Goal: Information Seeking & Learning: Understand process/instructions

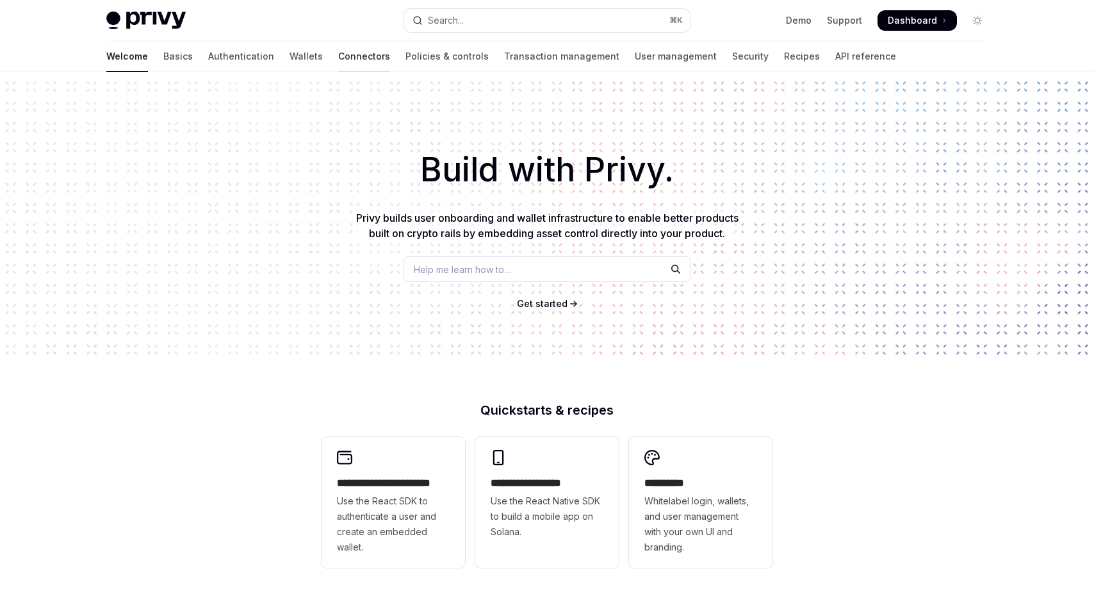
click at [338, 54] on link "Connectors" at bounding box center [364, 56] width 52 height 31
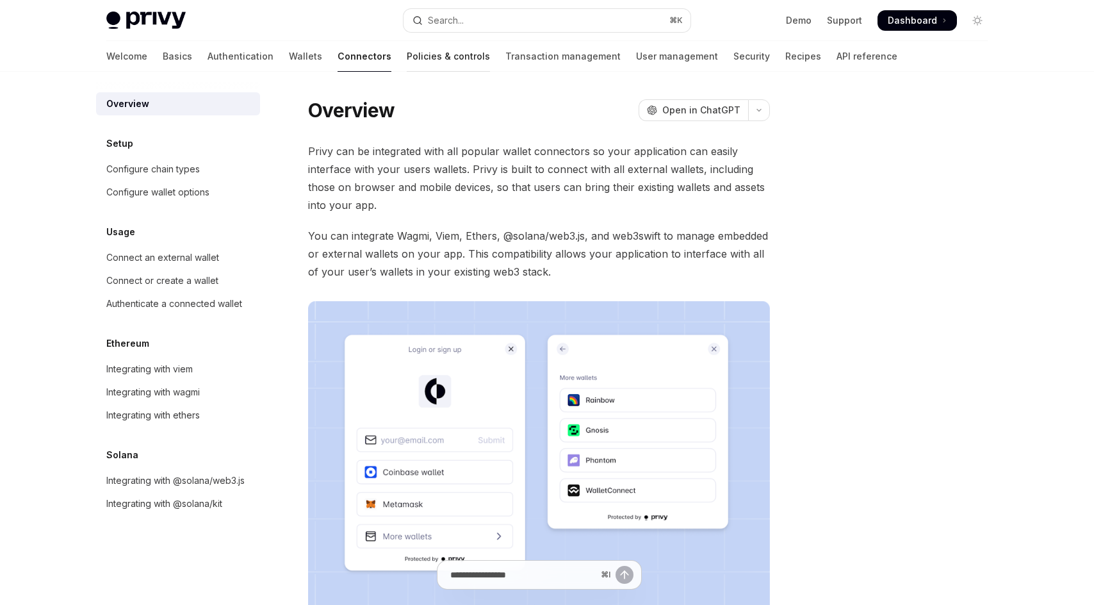
click at [407, 54] on link "Policies & controls" at bounding box center [448, 56] width 83 height 31
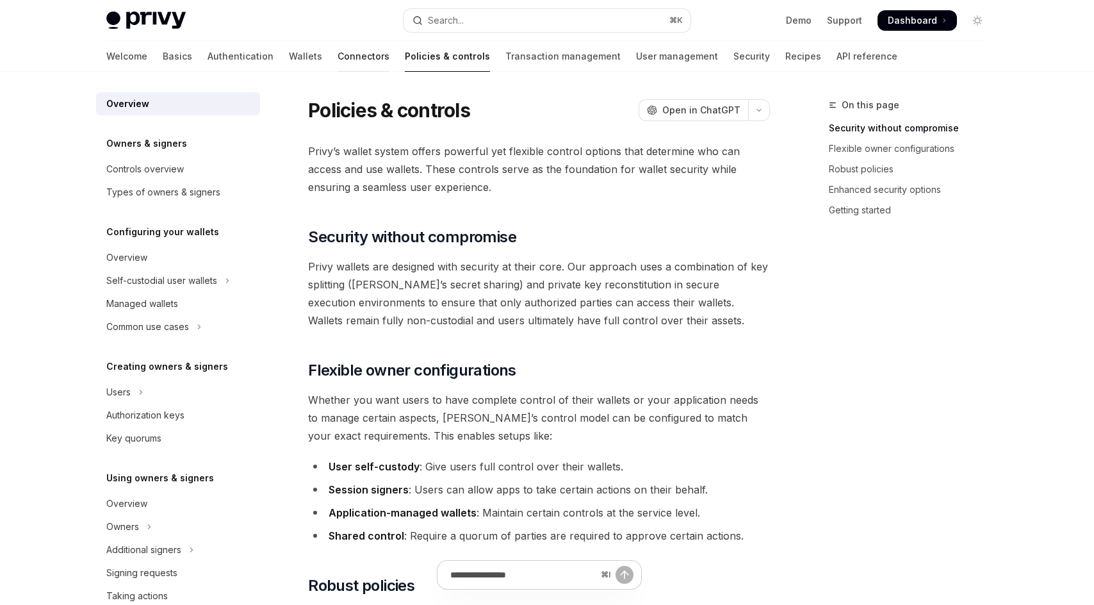
click at [337, 50] on link "Connectors" at bounding box center [363, 56] width 52 height 31
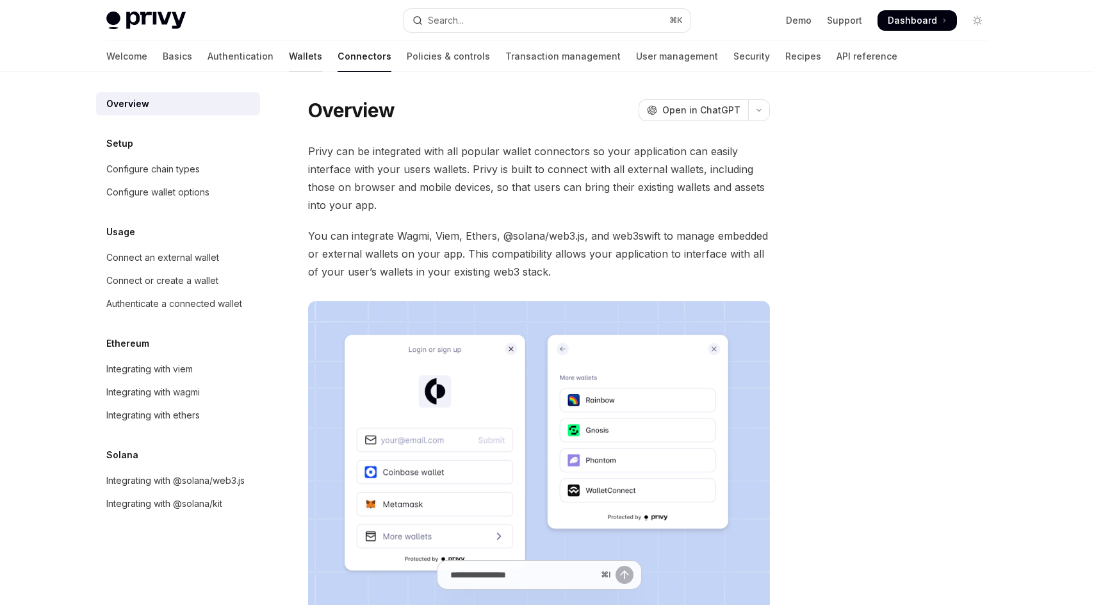
click at [289, 54] on link "Wallets" at bounding box center [305, 56] width 33 height 31
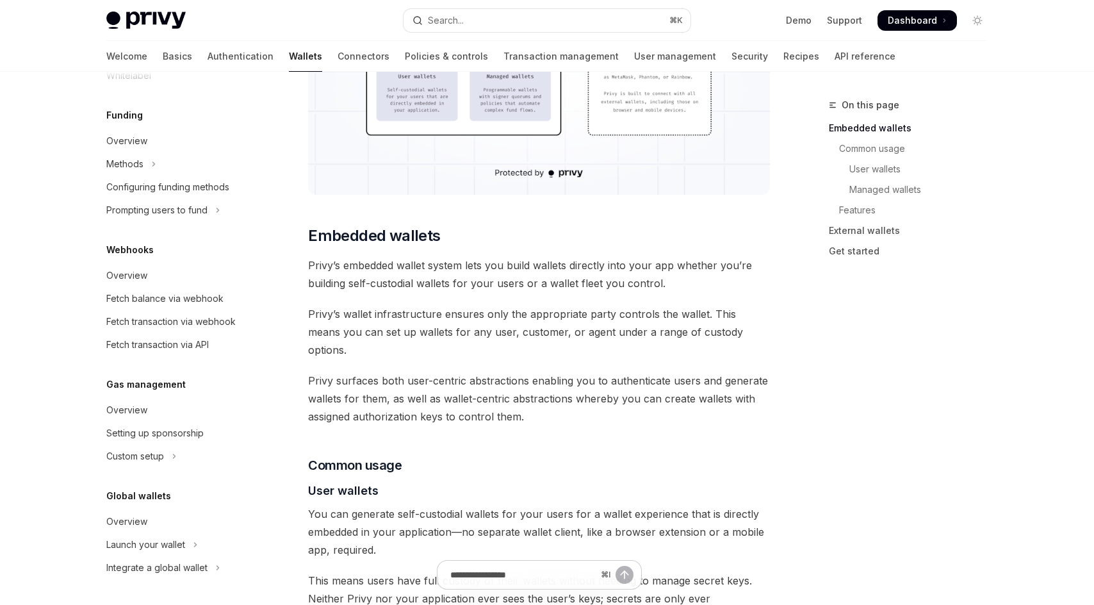
scroll to position [562, 0]
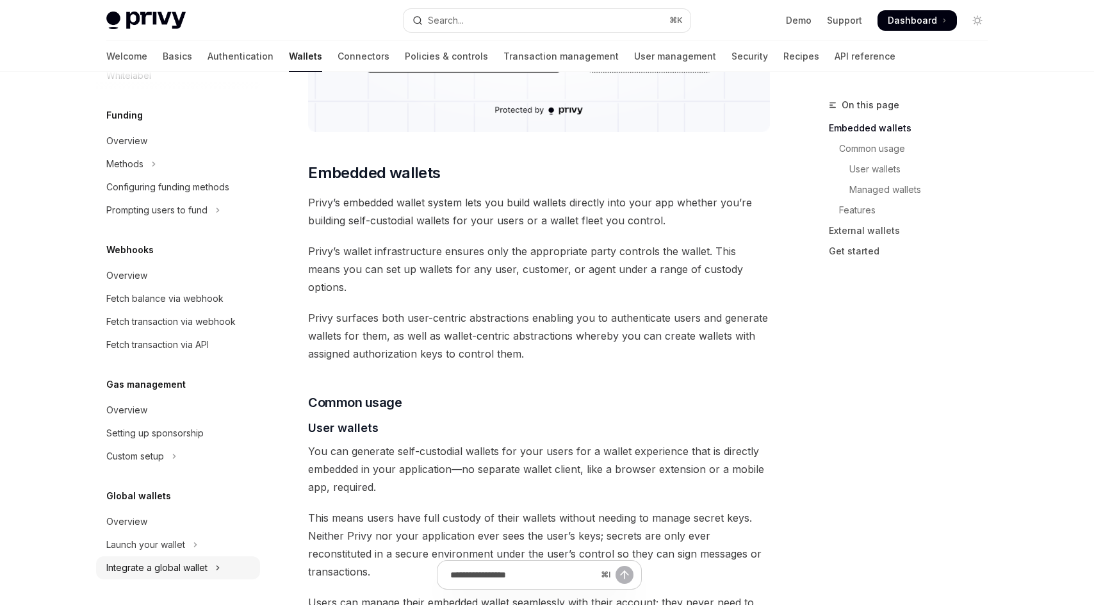
click at [200, 567] on div "Integrate a global wallet" at bounding box center [156, 567] width 101 height 15
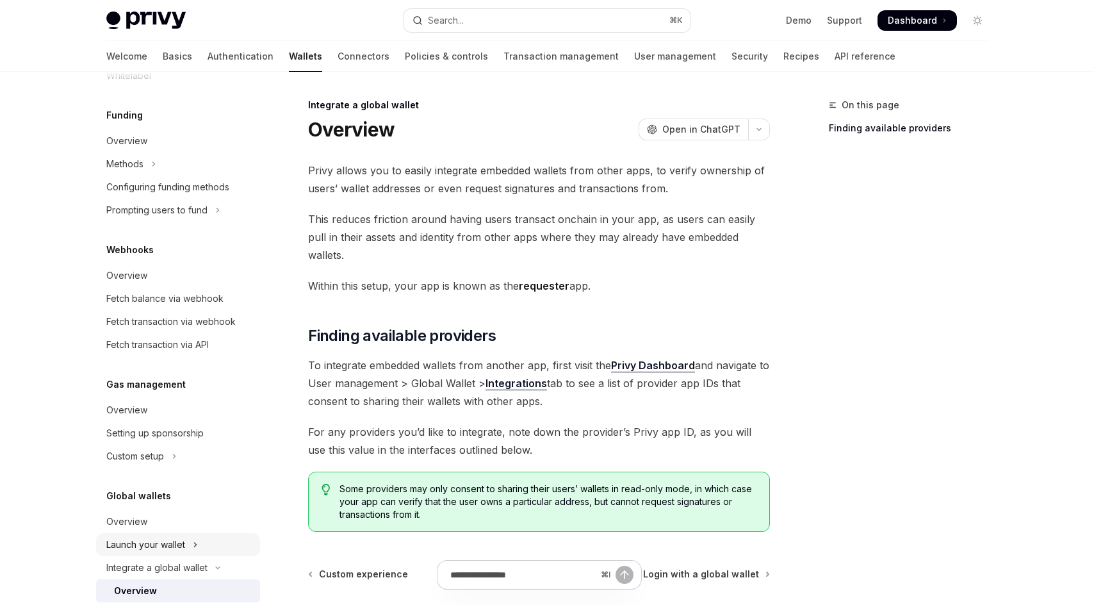
click at [199, 549] on button "Launch your wallet" at bounding box center [178, 544] width 164 height 23
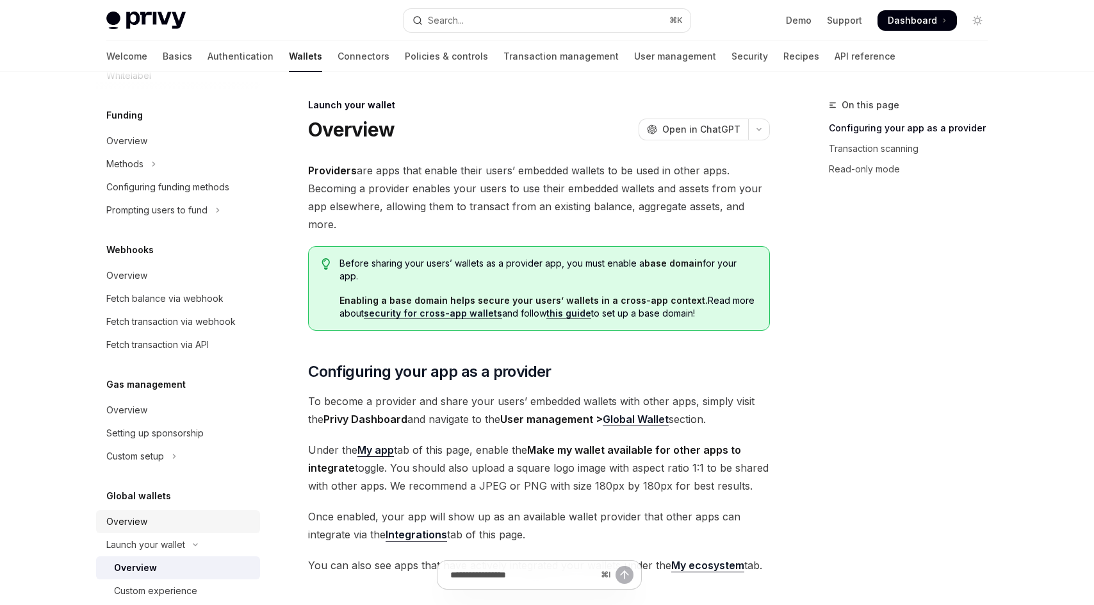
click at [198, 527] on div "Overview" at bounding box center [179, 521] width 146 height 15
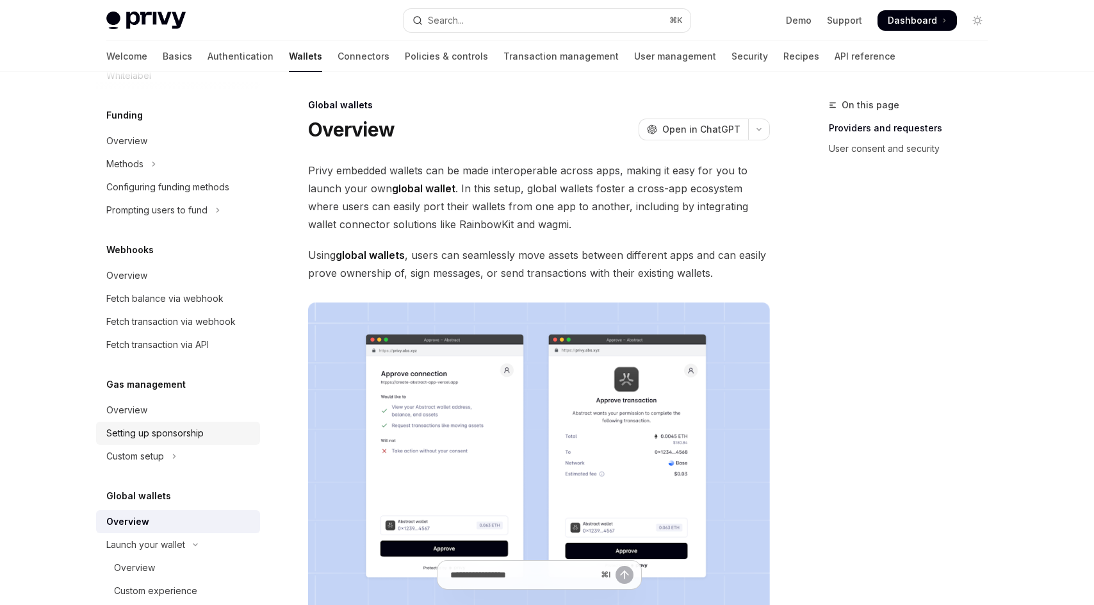
click at [195, 444] on link "Setting up sponsorship" at bounding box center [178, 432] width 164 height 23
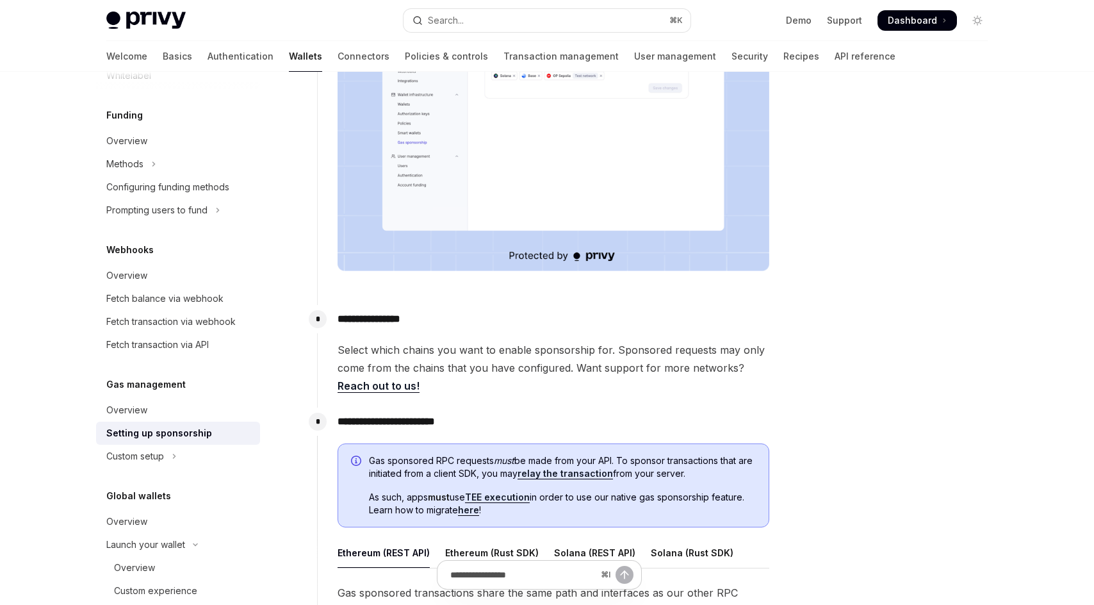
scroll to position [658, 0]
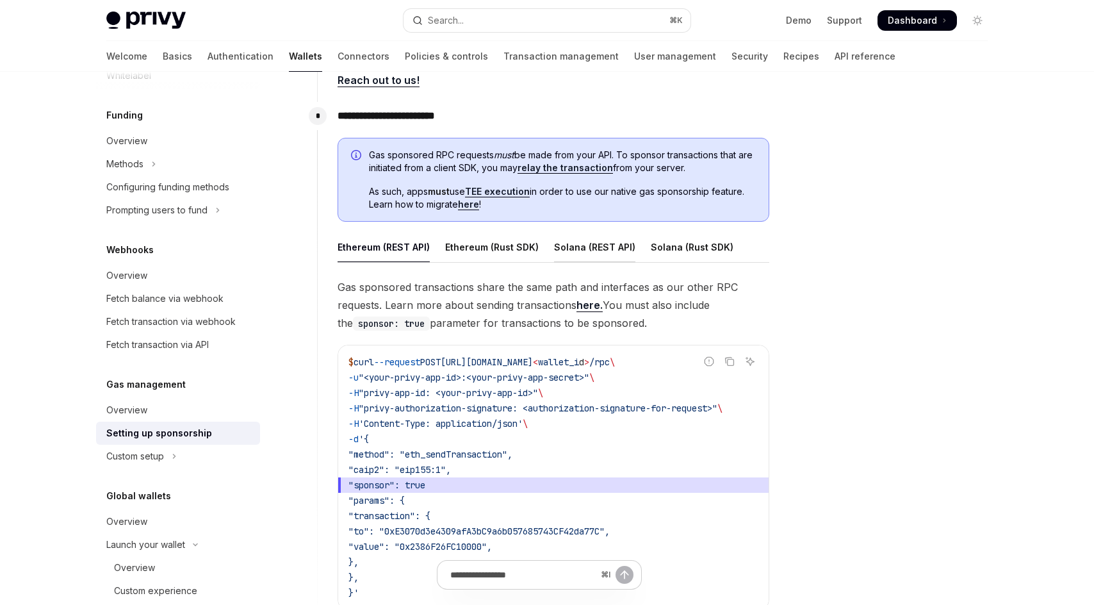
click at [622, 253] on div "Solana (REST API)" at bounding box center [594, 247] width 81 height 30
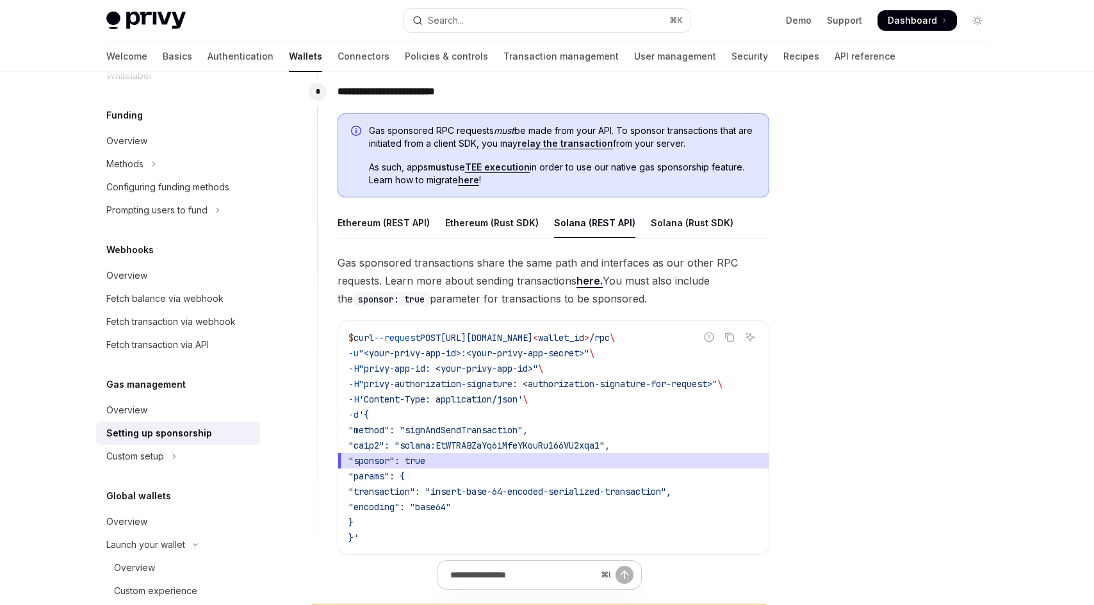
scroll to position [675, 0]
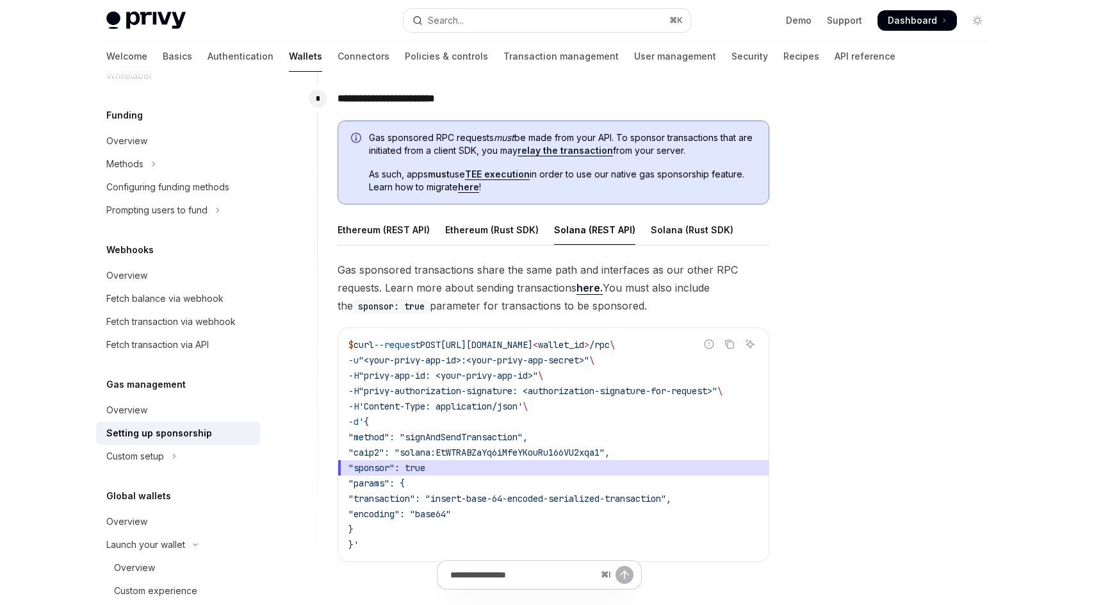
click at [502, 175] on link "TEE execution" at bounding box center [497, 174] width 65 height 12
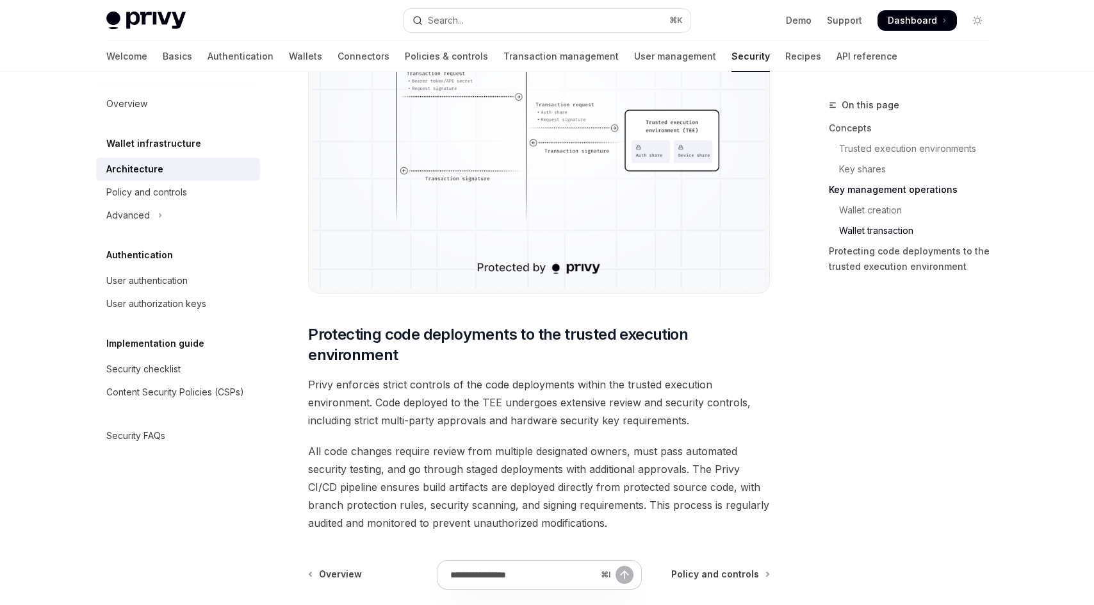
scroll to position [2642, 0]
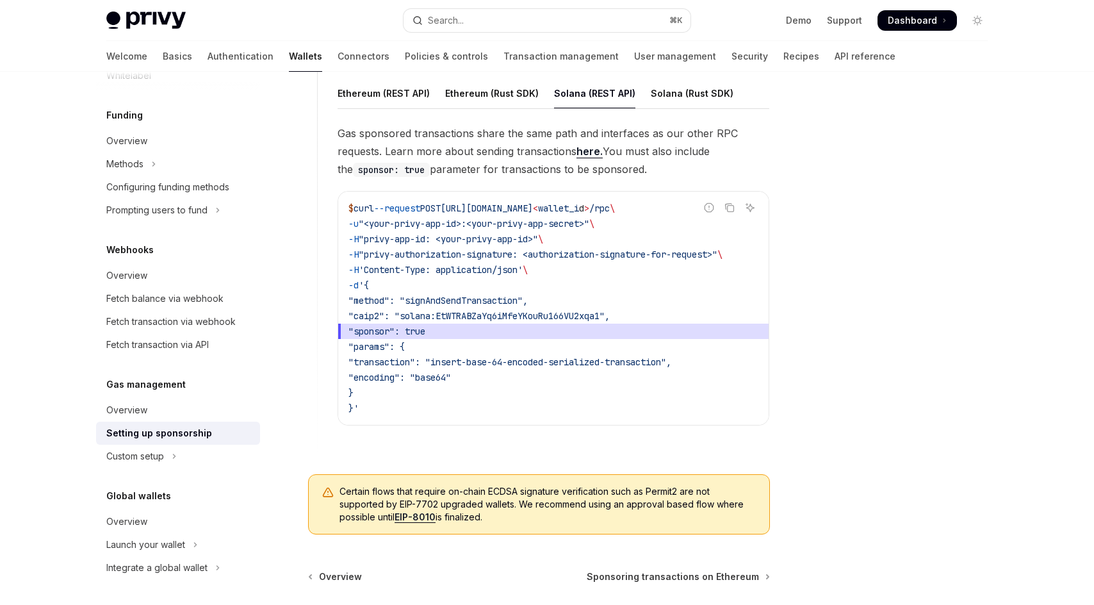
scroll to position [805, 0]
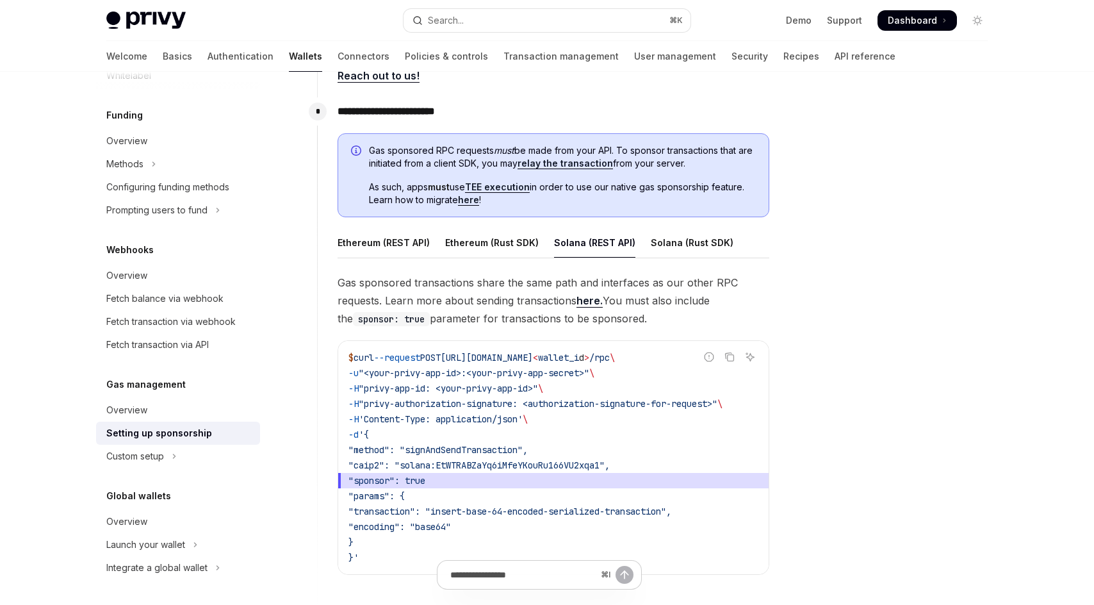
scroll to position [658, 0]
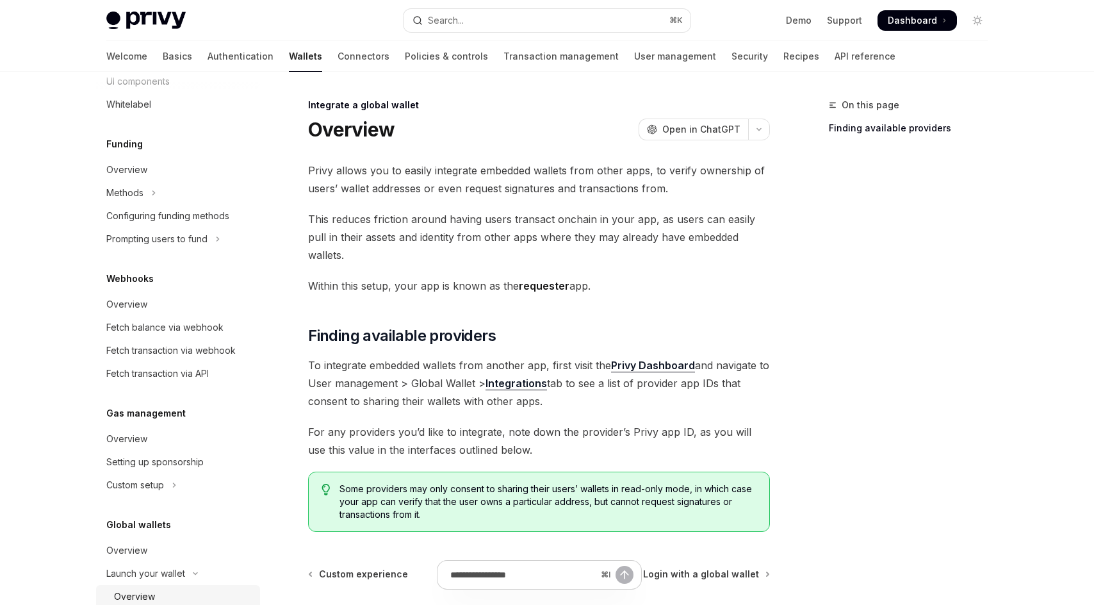
scroll to position [409, 0]
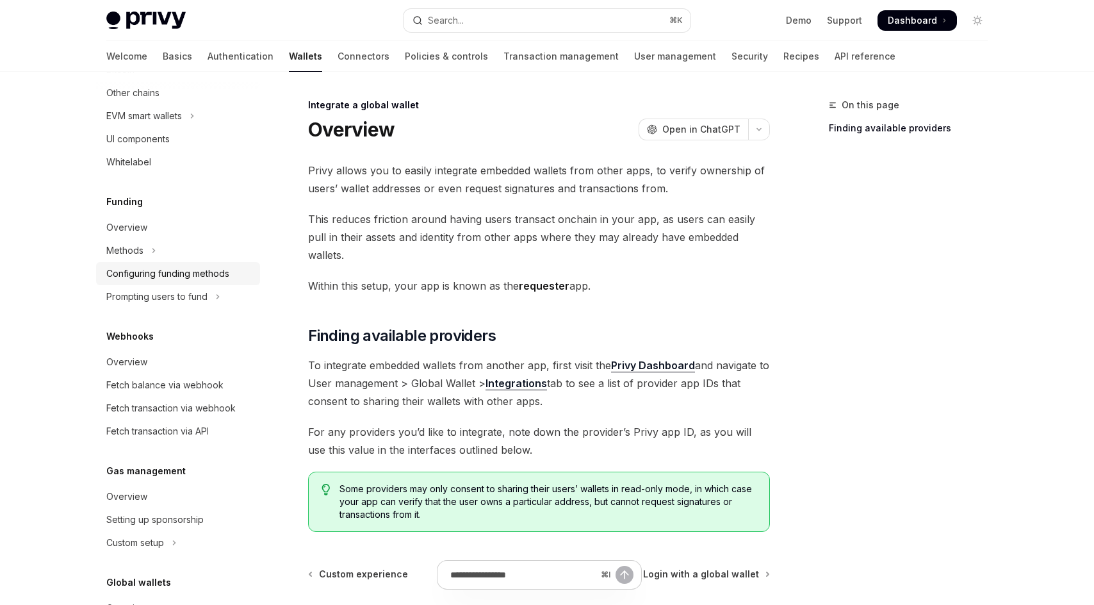
click at [183, 272] on div "Configuring funding methods" at bounding box center [167, 273] width 123 height 15
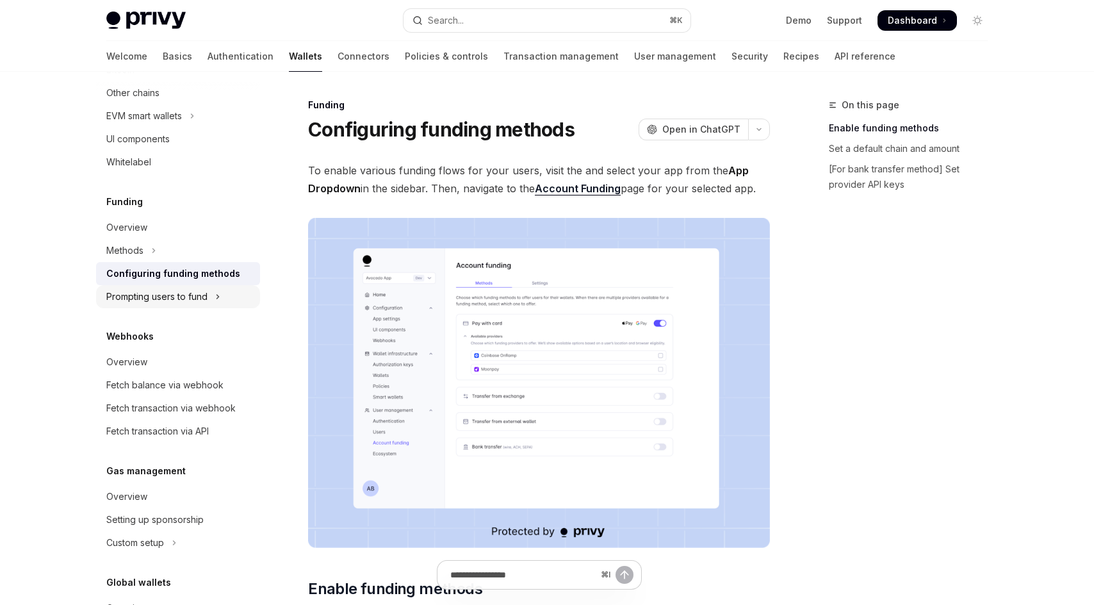
click at [179, 291] on div "Prompting users to fund" at bounding box center [156, 296] width 101 height 15
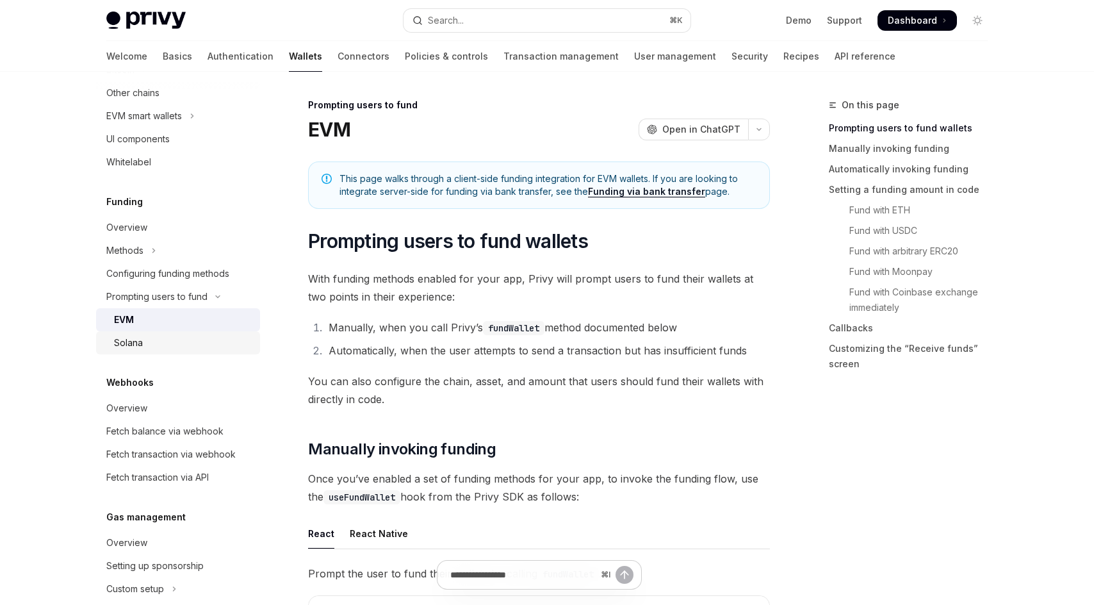
click at [176, 335] on div "Solana" at bounding box center [183, 342] width 138 height 15
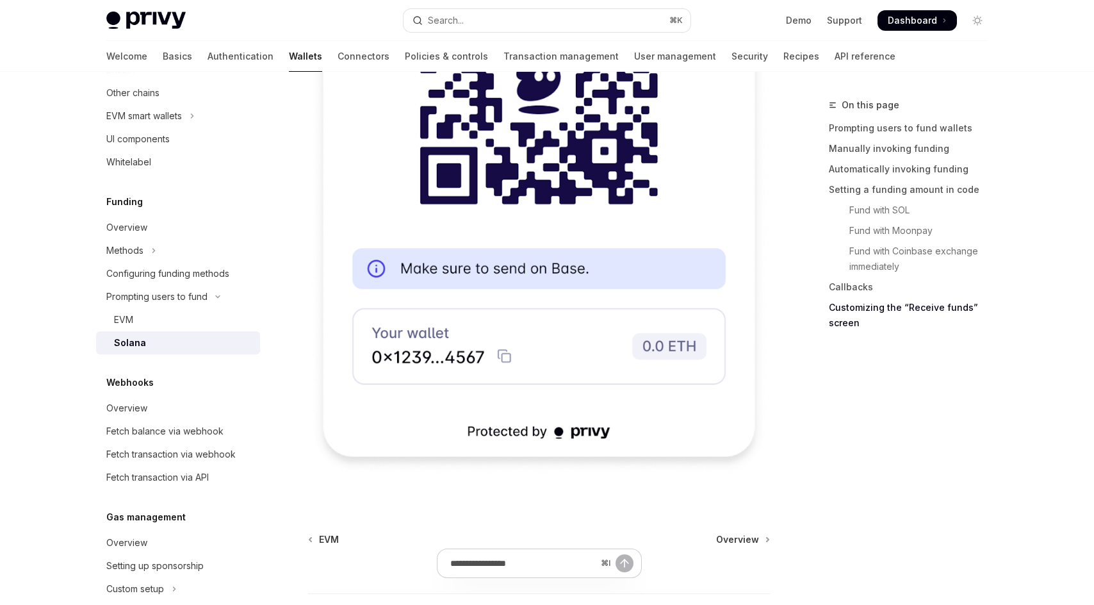
scroll to position [3373, 0]
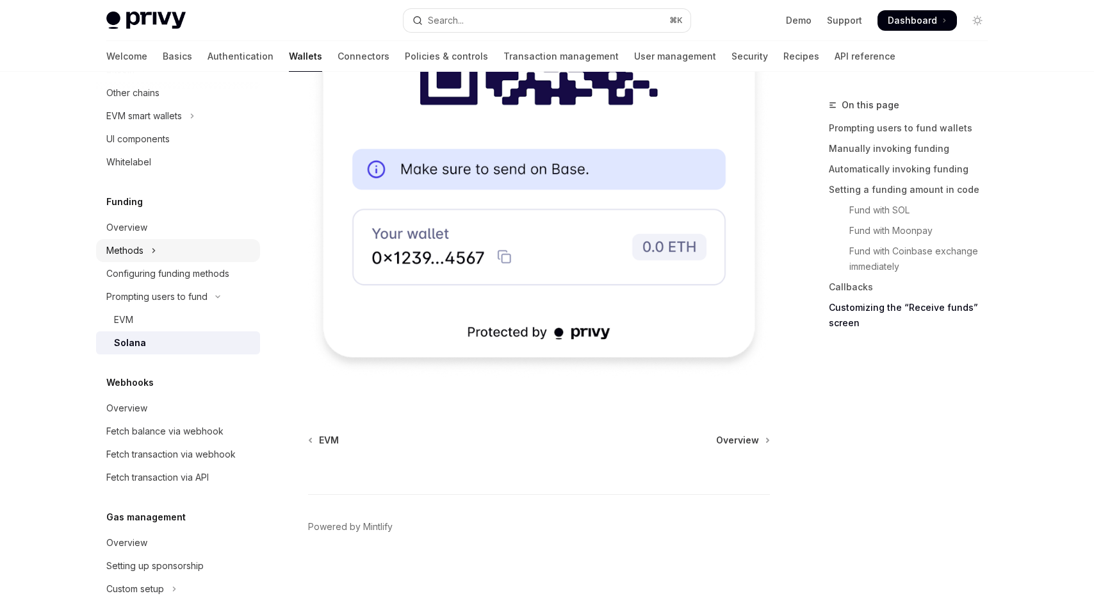
click at [176, 252] on button "Methods" at bounding box center [178, 250] width 164 height 23
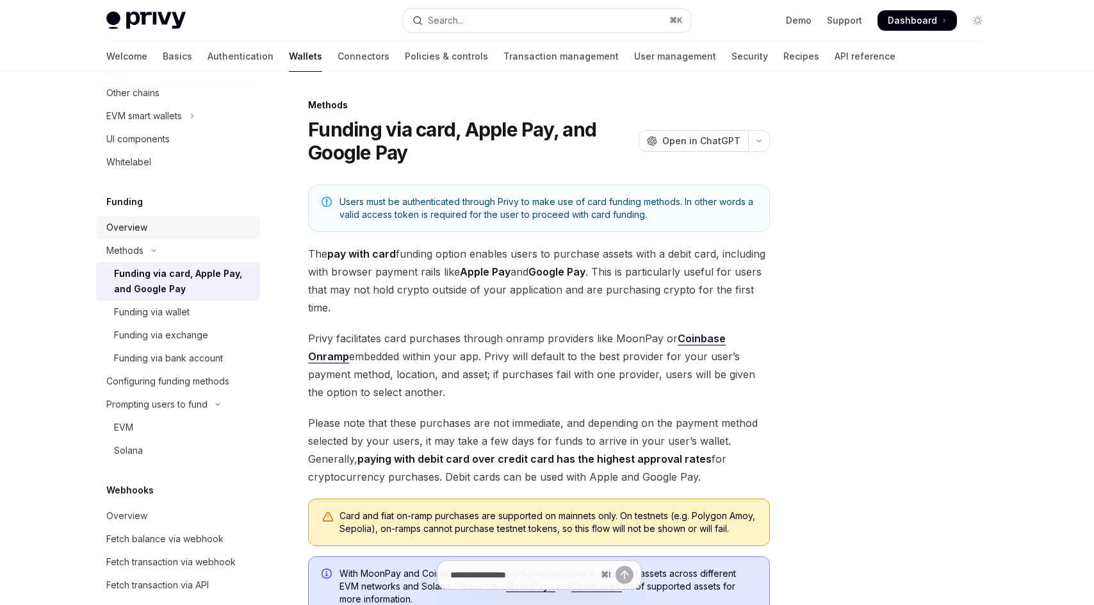
click at [184, 227] on div "Overview" at bounding box center [179, 227] width 146 height 15
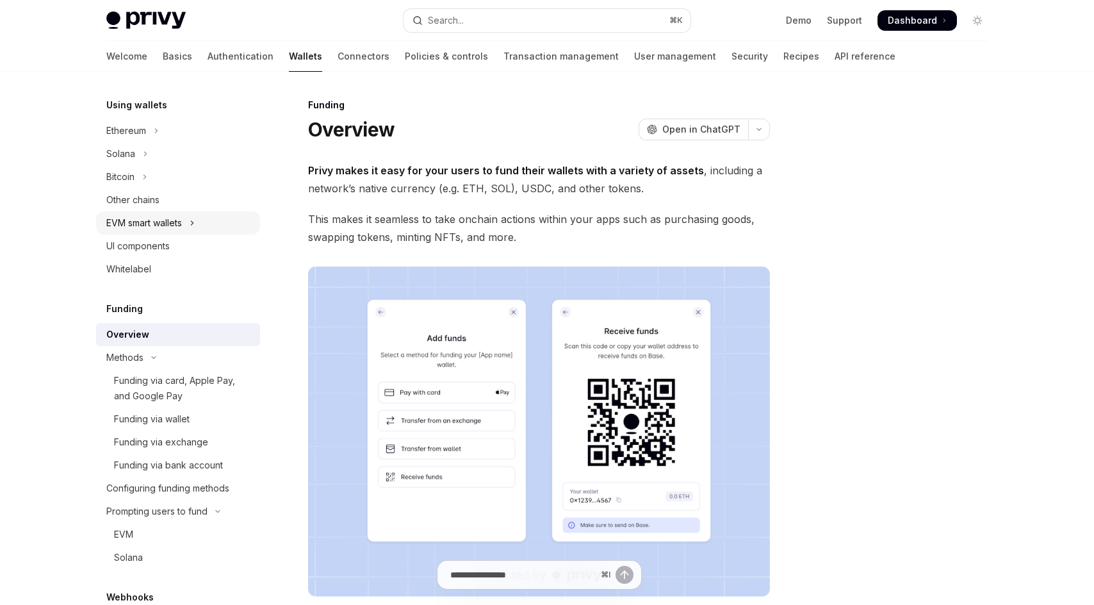
scroll to position [293, 0]
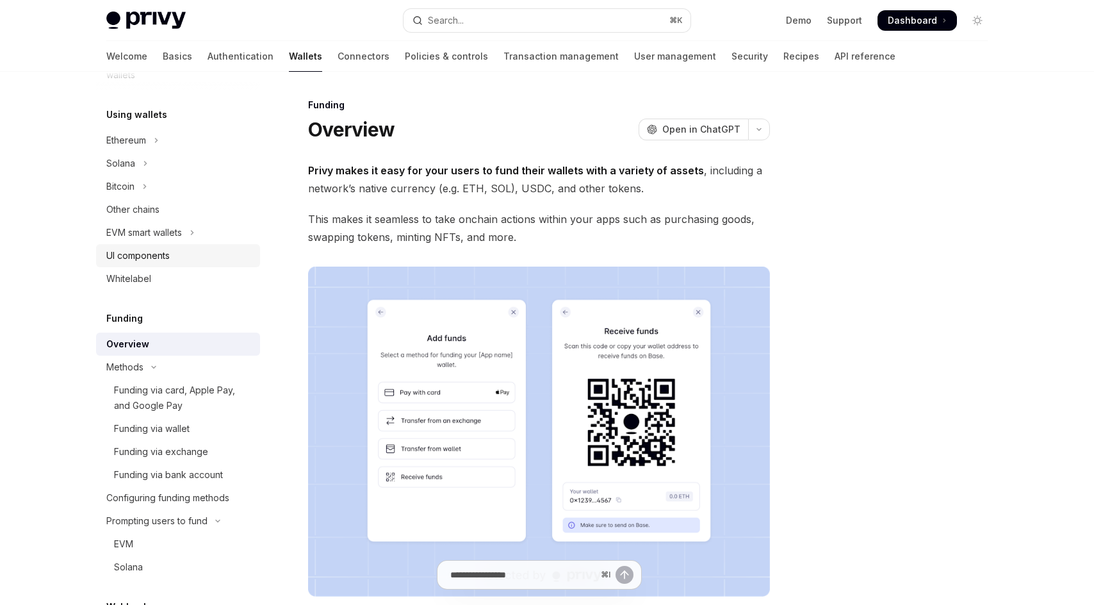
click at [127, 257] on div "UI components" at bounding box center [137, 255] width 63 height 15
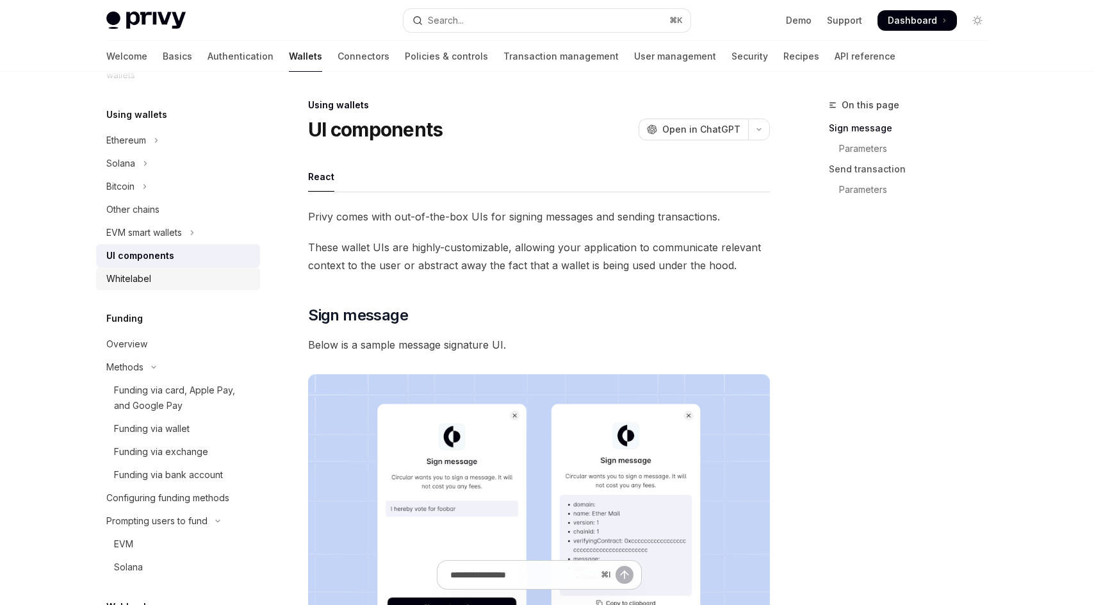
click at [129, 274] on div "Whitelabel" at bounding box center [128, 278] width 45 height 15
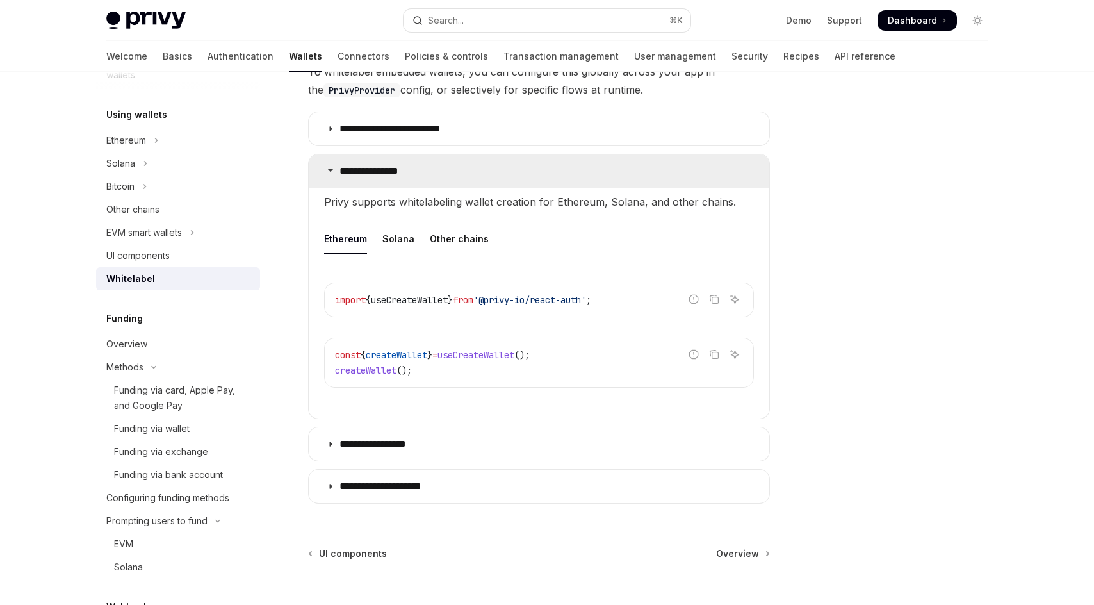
scroll to position [445, 0]
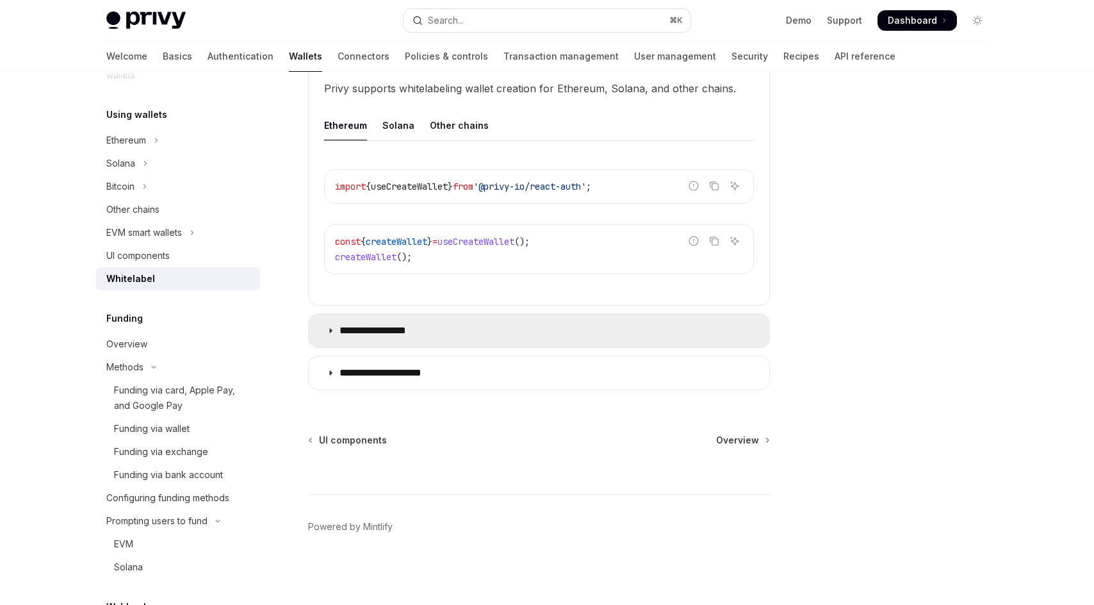
click at [379, 337] on summary "**********" at bounding box center [539, 330] width 460 height 33
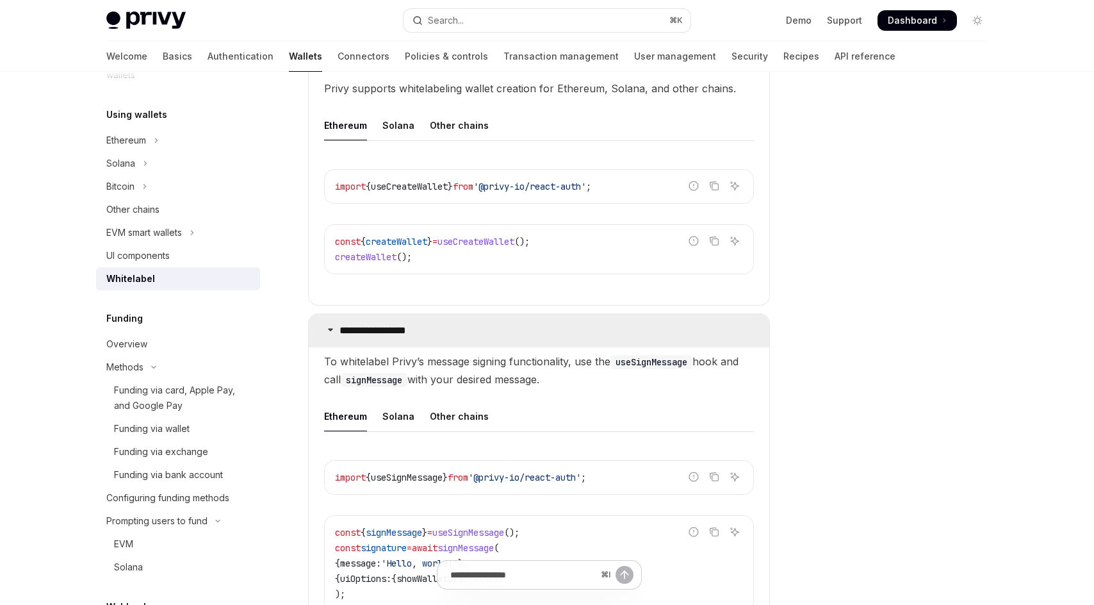
click at [379, 337] on summary "**********" at bounding box center [539, 330] width 460 height 33
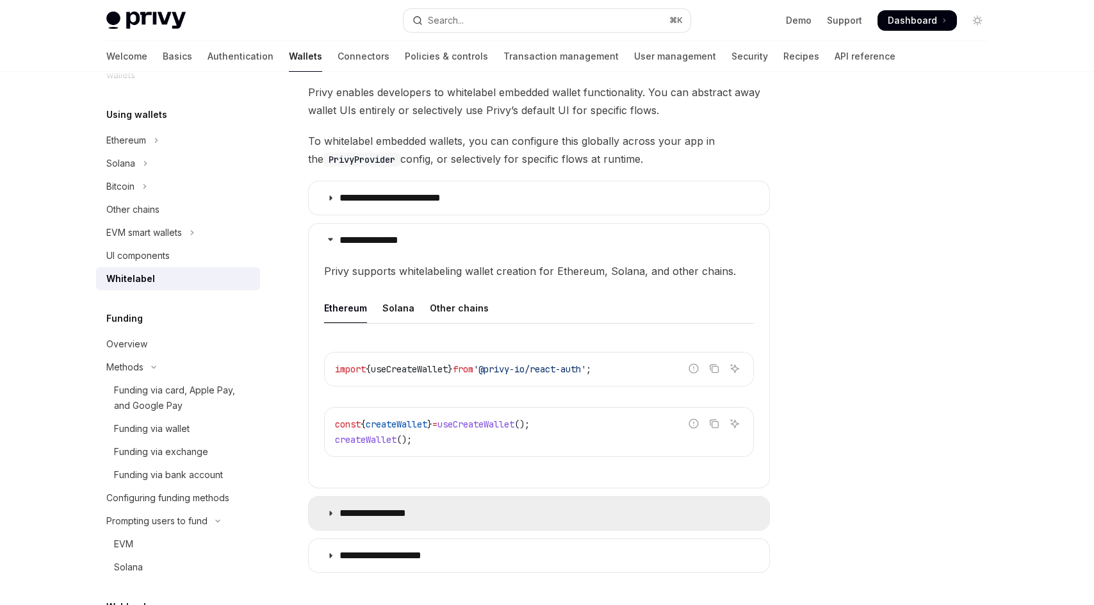
scroll to position [172, 0]
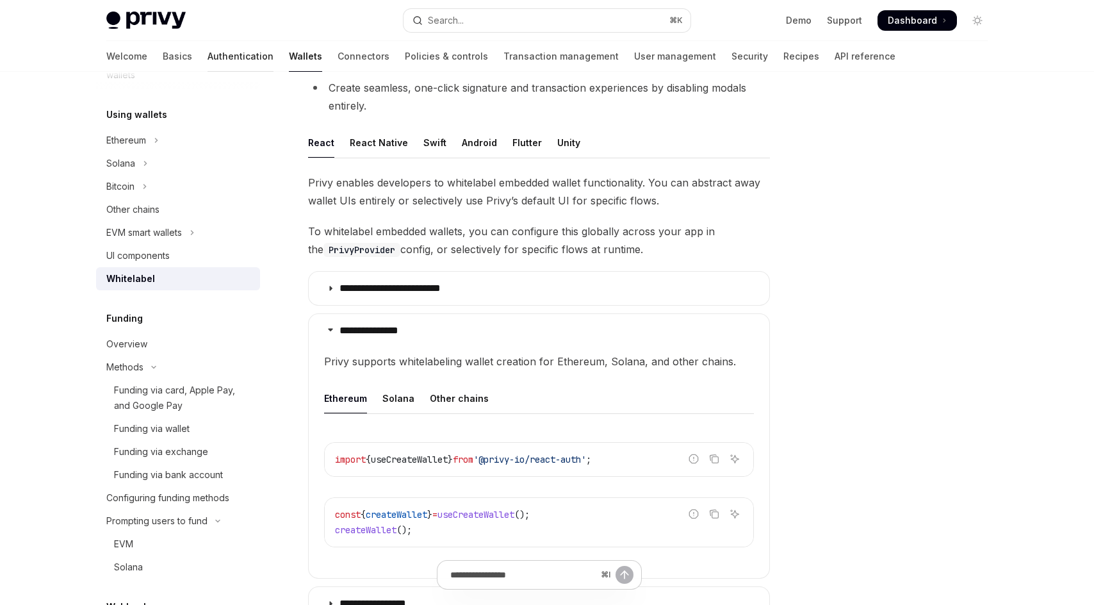
click at [207, 60] on link "Authentication" at bounding box center [240, 56] width 66 height 31
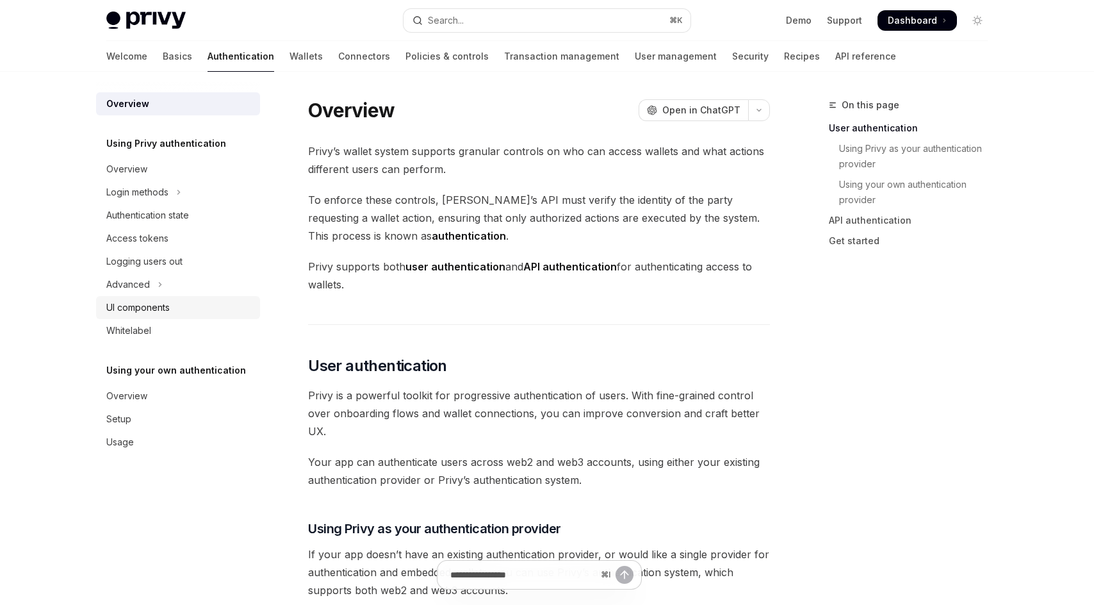
click at [156, 316] on link "UI components" at bounding box center [178, 307] width 164 height 23
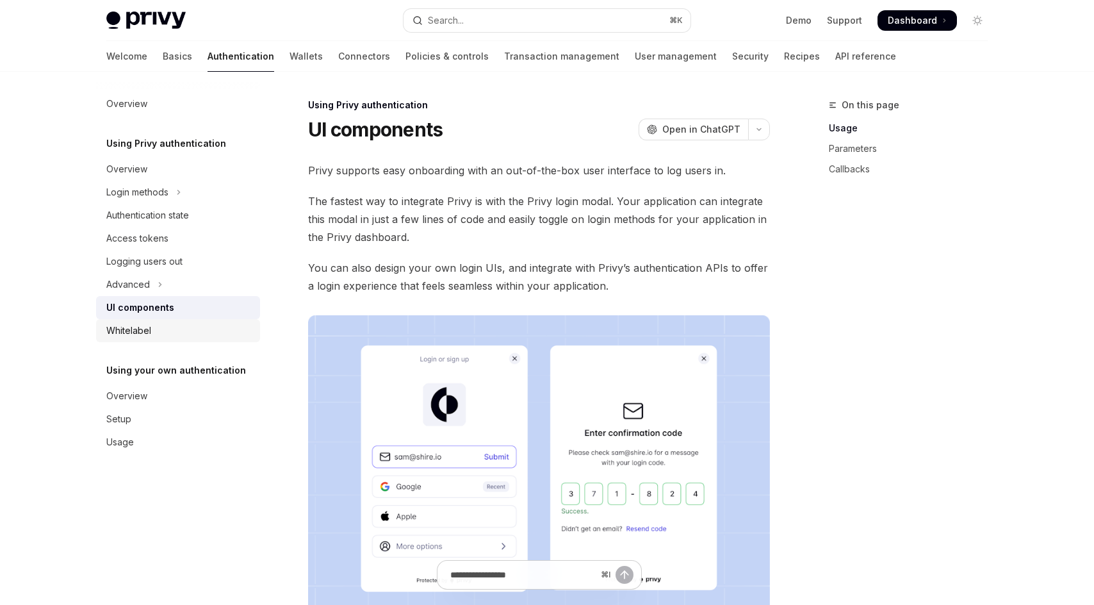
click at [156, 332] on div "Whitelabel" at bounding box center [179, 330] width 146 height 15
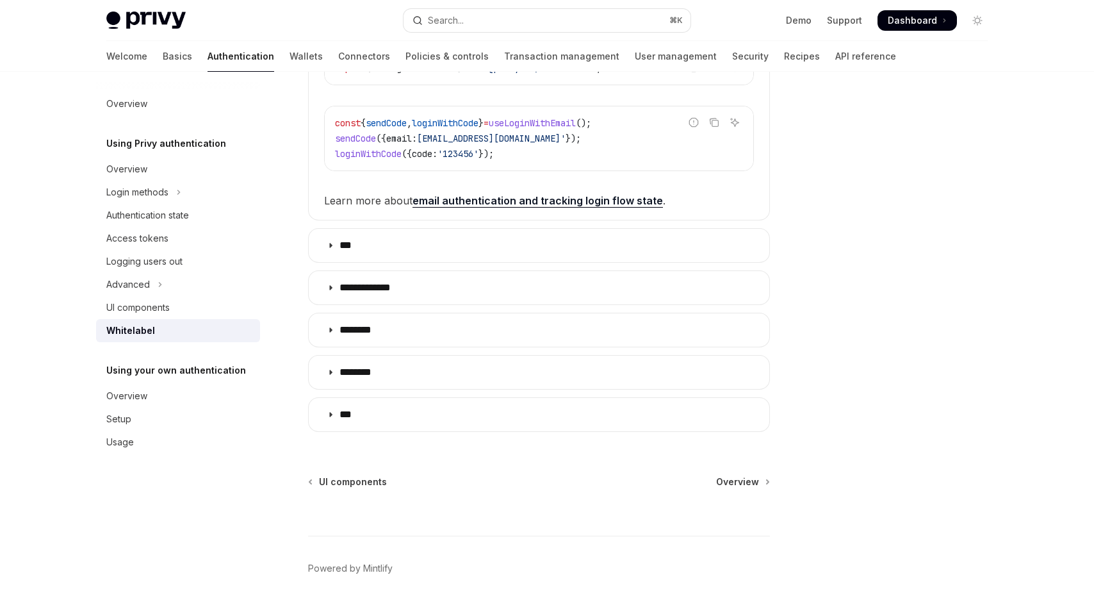
scroll to position [367, 0]
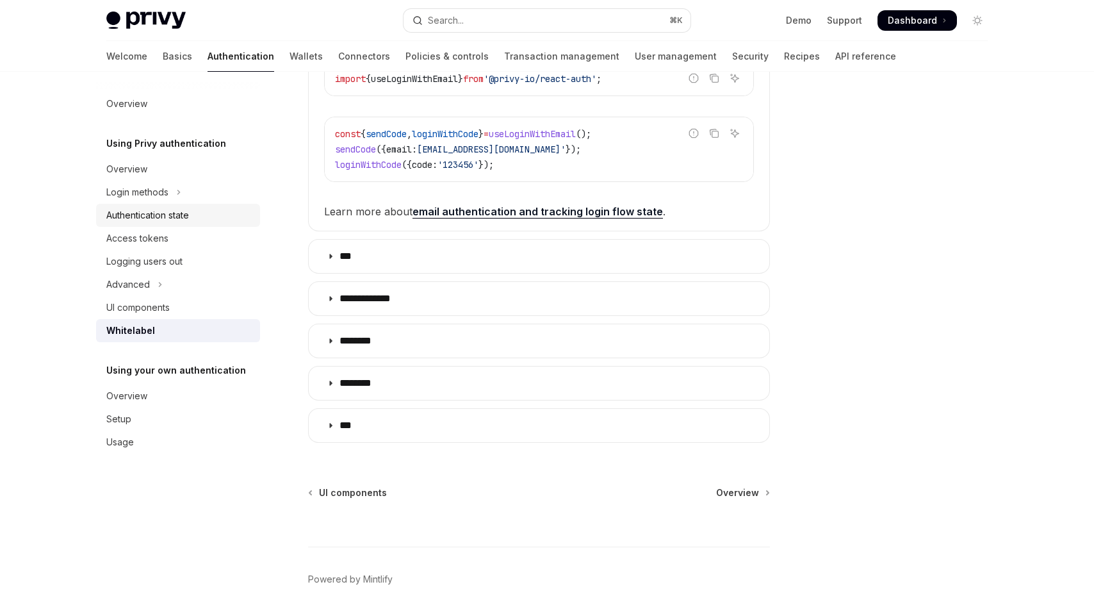
click at [157, 218] on div "Authentication state" at bounding box center [147, 214] width 83 height 15
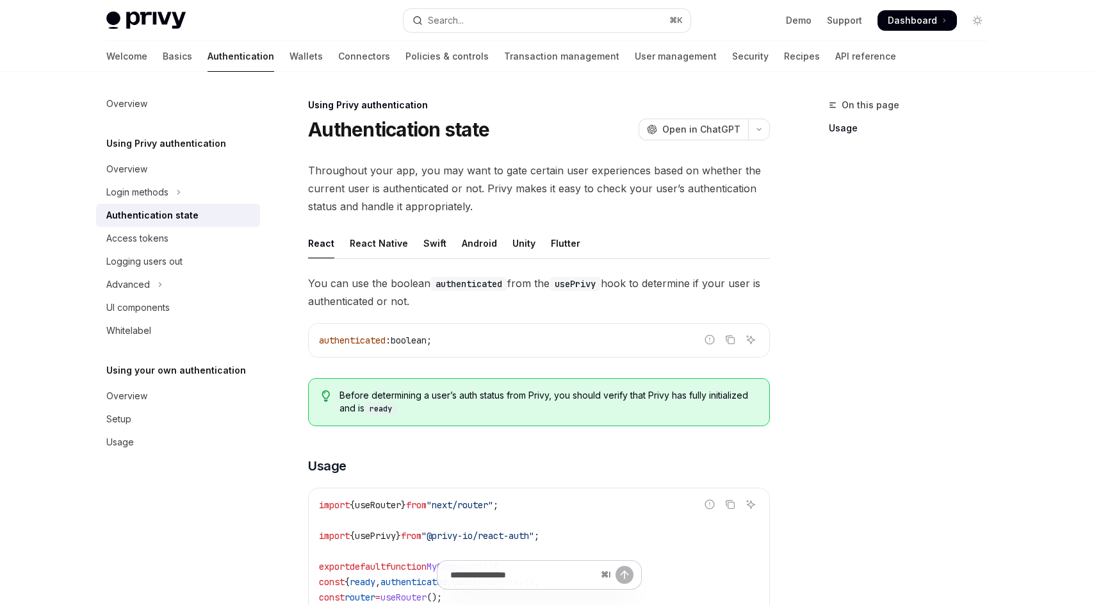
click at [927, 21] on span "Dashboard" at bounding box center [912, 20] width 49 height 13
type textarea "*"
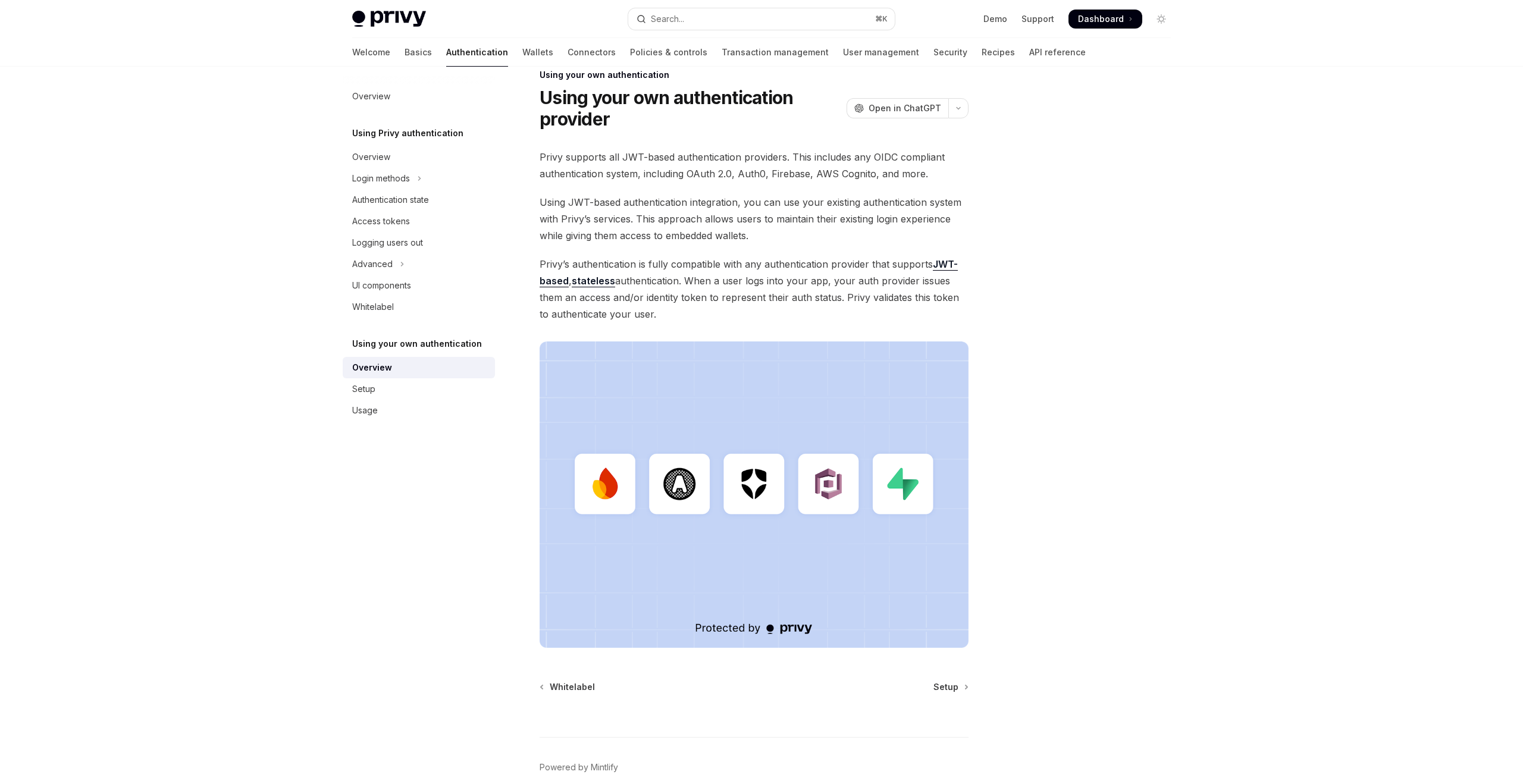
scroll to position [20, 0]
click at [433, 392] on div "Setup" at bounding box center [420, 388] width 136 height 14
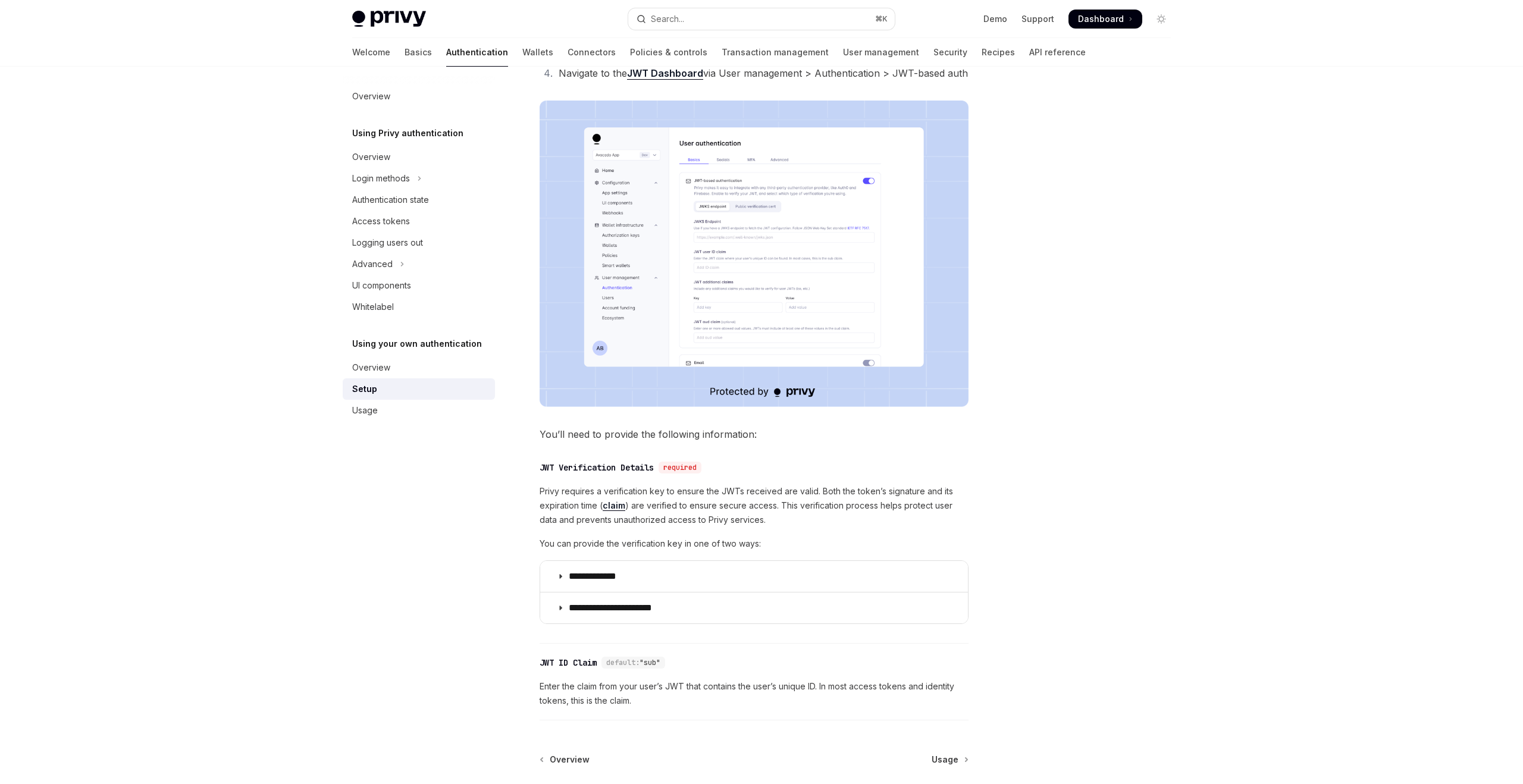
scroll to position [345, 0]
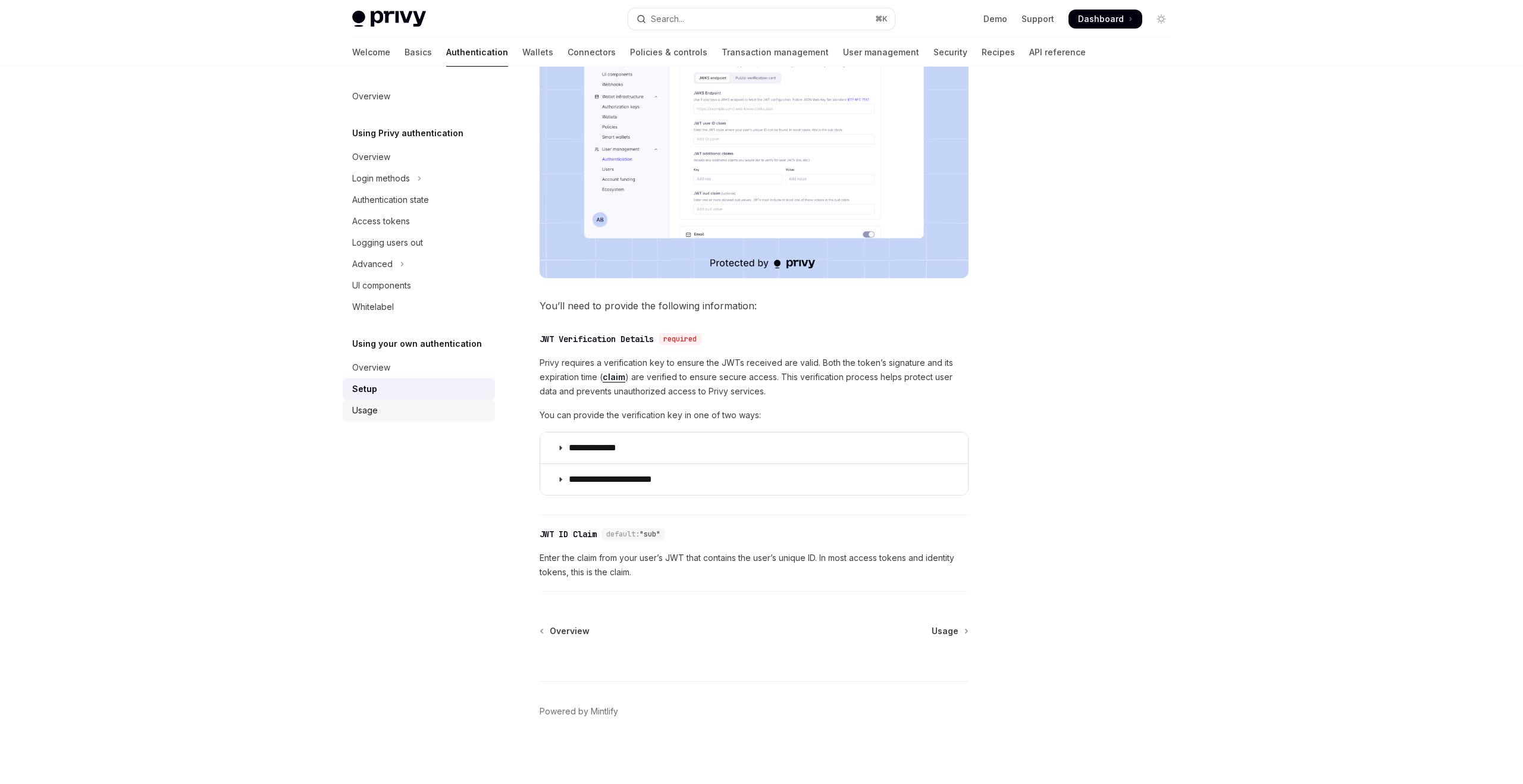
click at [438, 411] on div "Usage" at bounding box center [420, 410] width 136 height 14
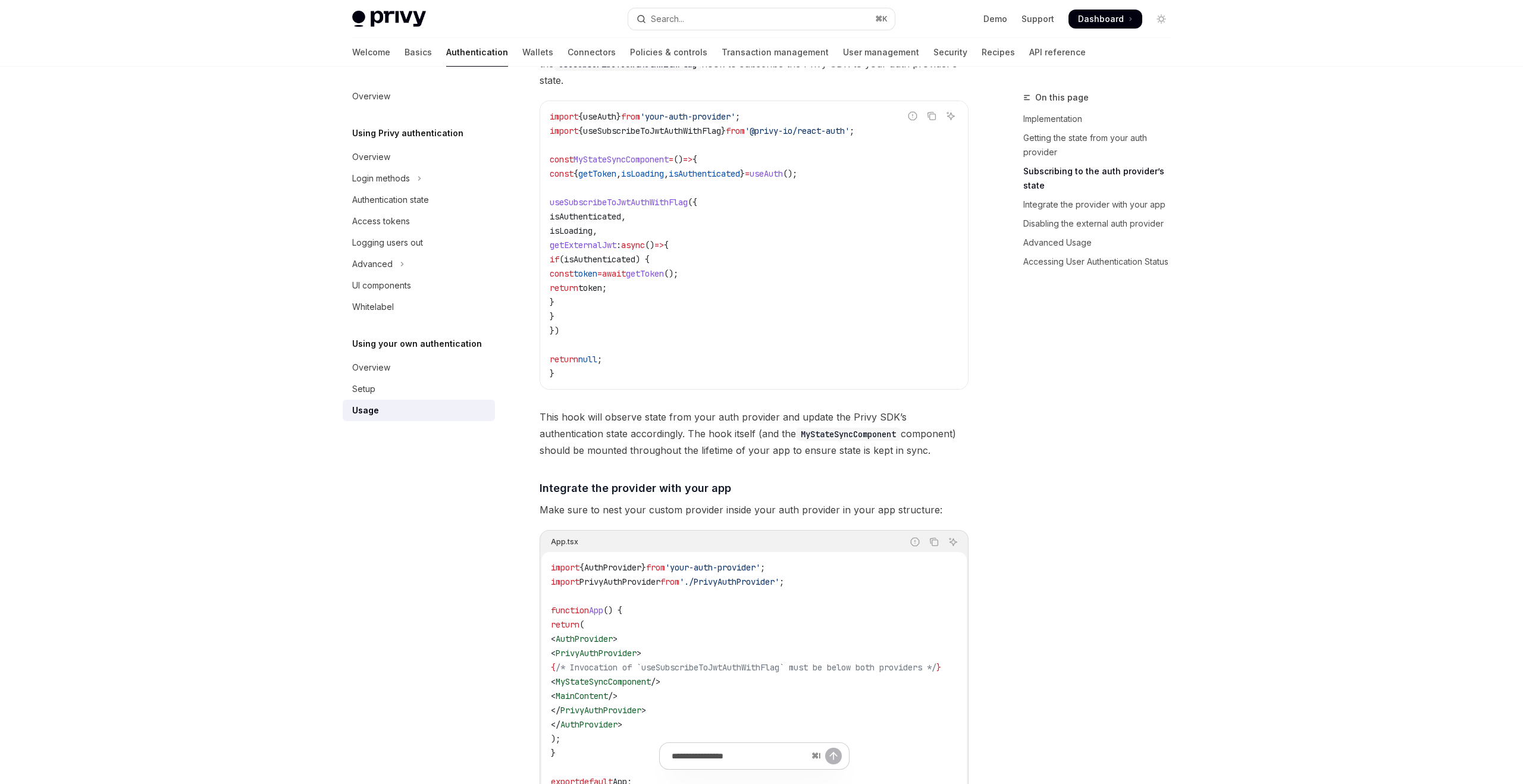
scroll to position [264, 0]
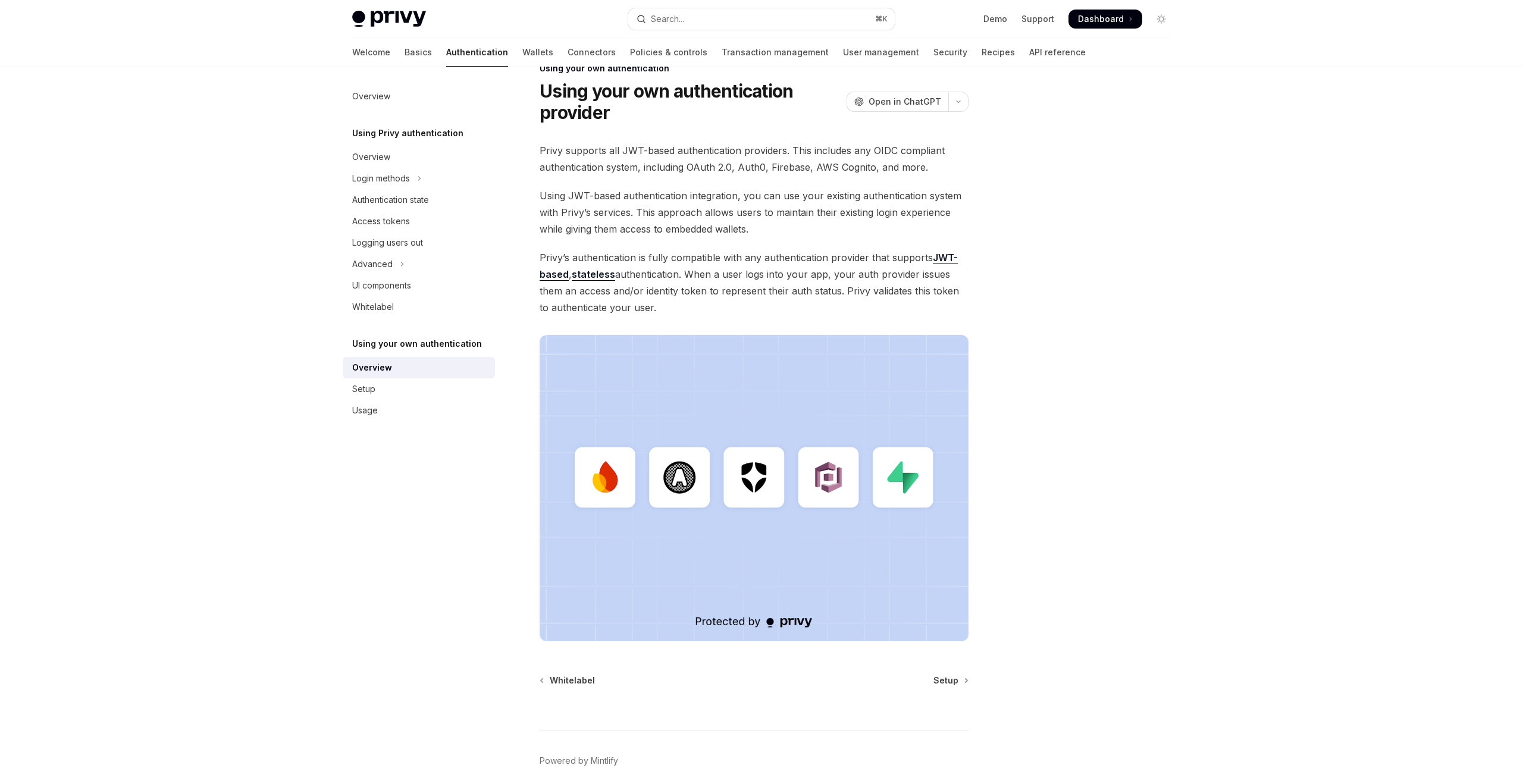
scroll to position [20, 0]
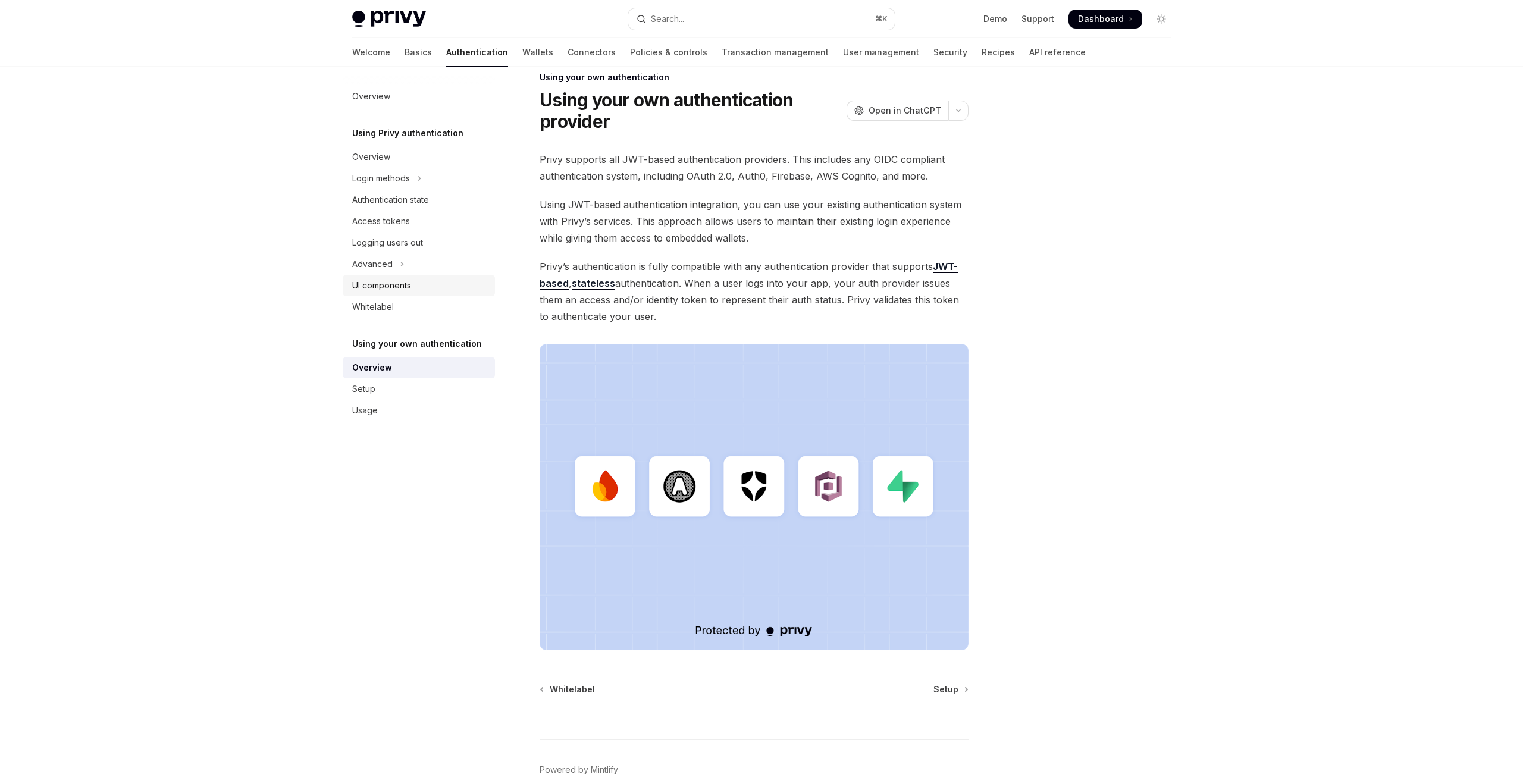
click at [411, 292] on div "UI components" at bounding box center [381, 285] width 59 height 14
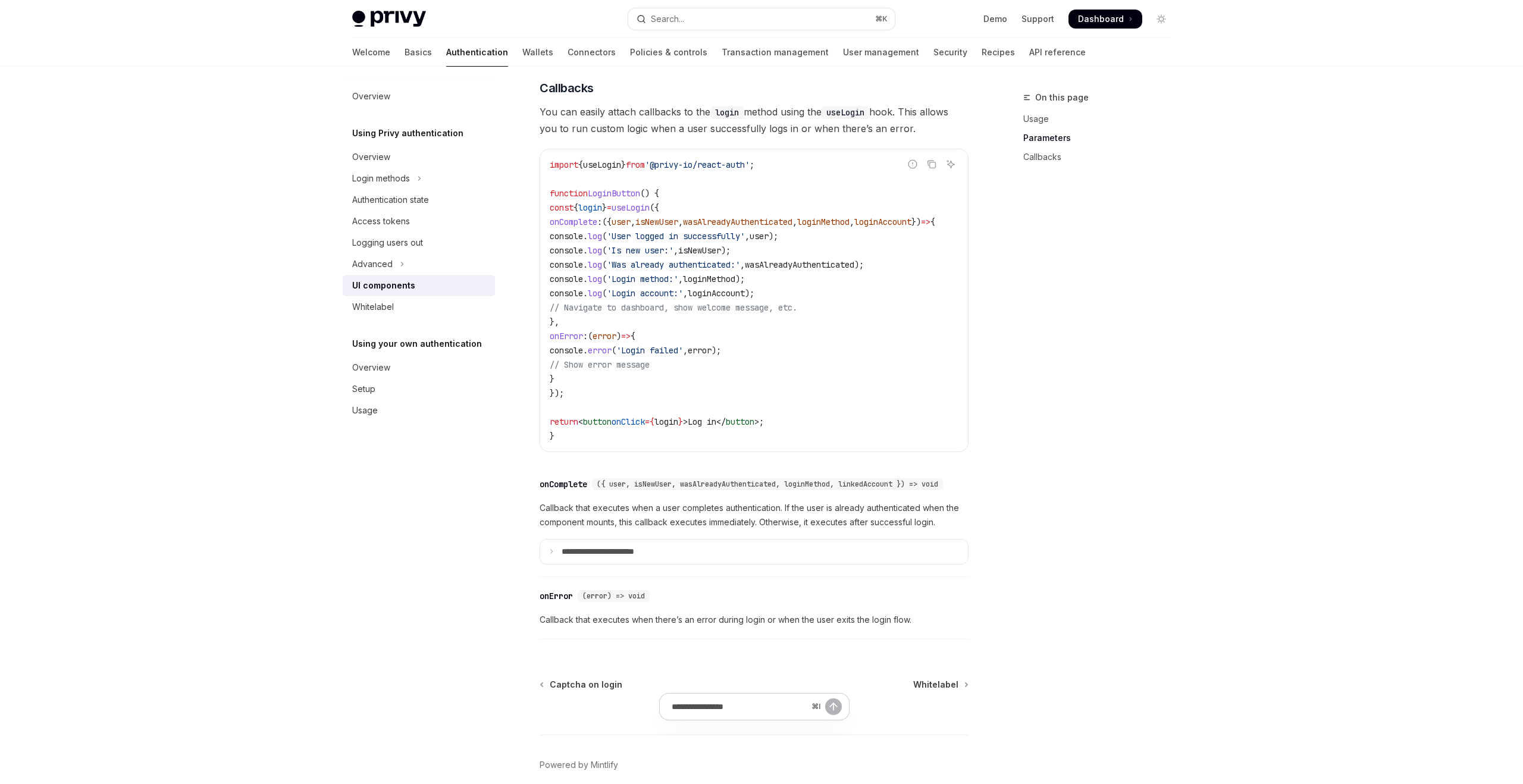
scroll to position [1457, 0]
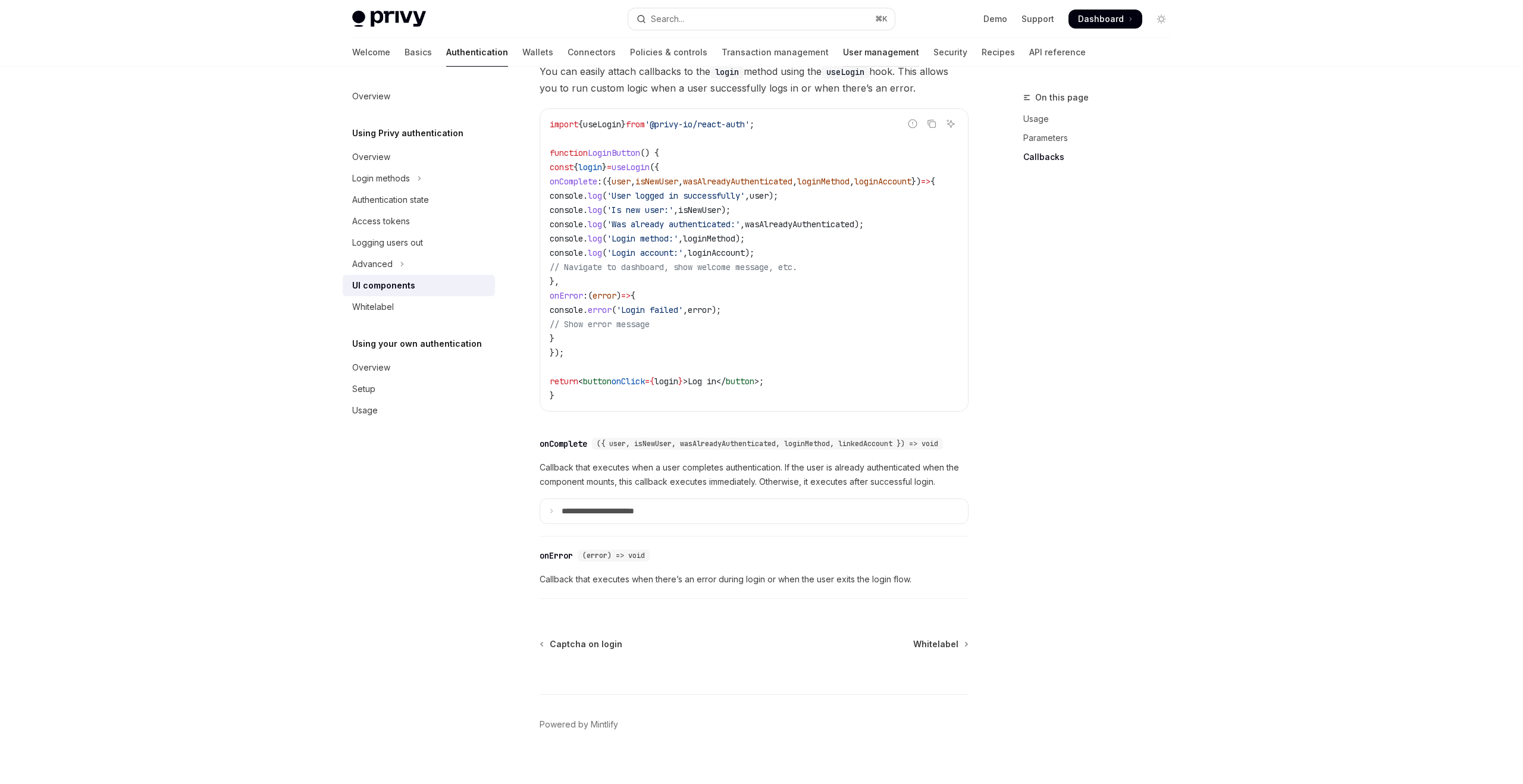
type textarea "*"
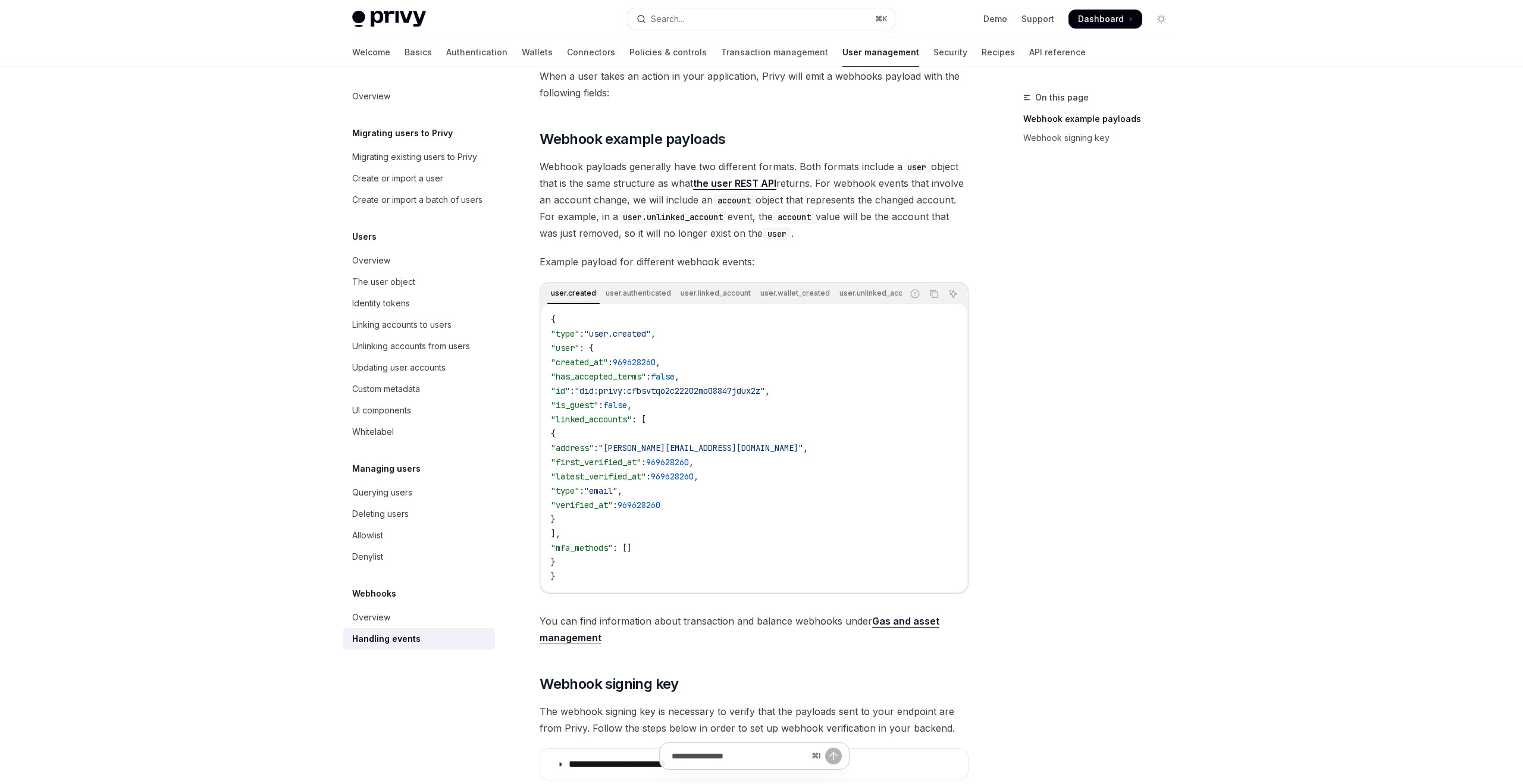
click at [771, 149] on div "When a user takes an action in your application, Privy will emit a webhooks pay…" at bounding box center [755, 424] width 429 height 712
click at [407, 21] on img at bounding box center [388, 20] width 73 height 17
type textarea "*"
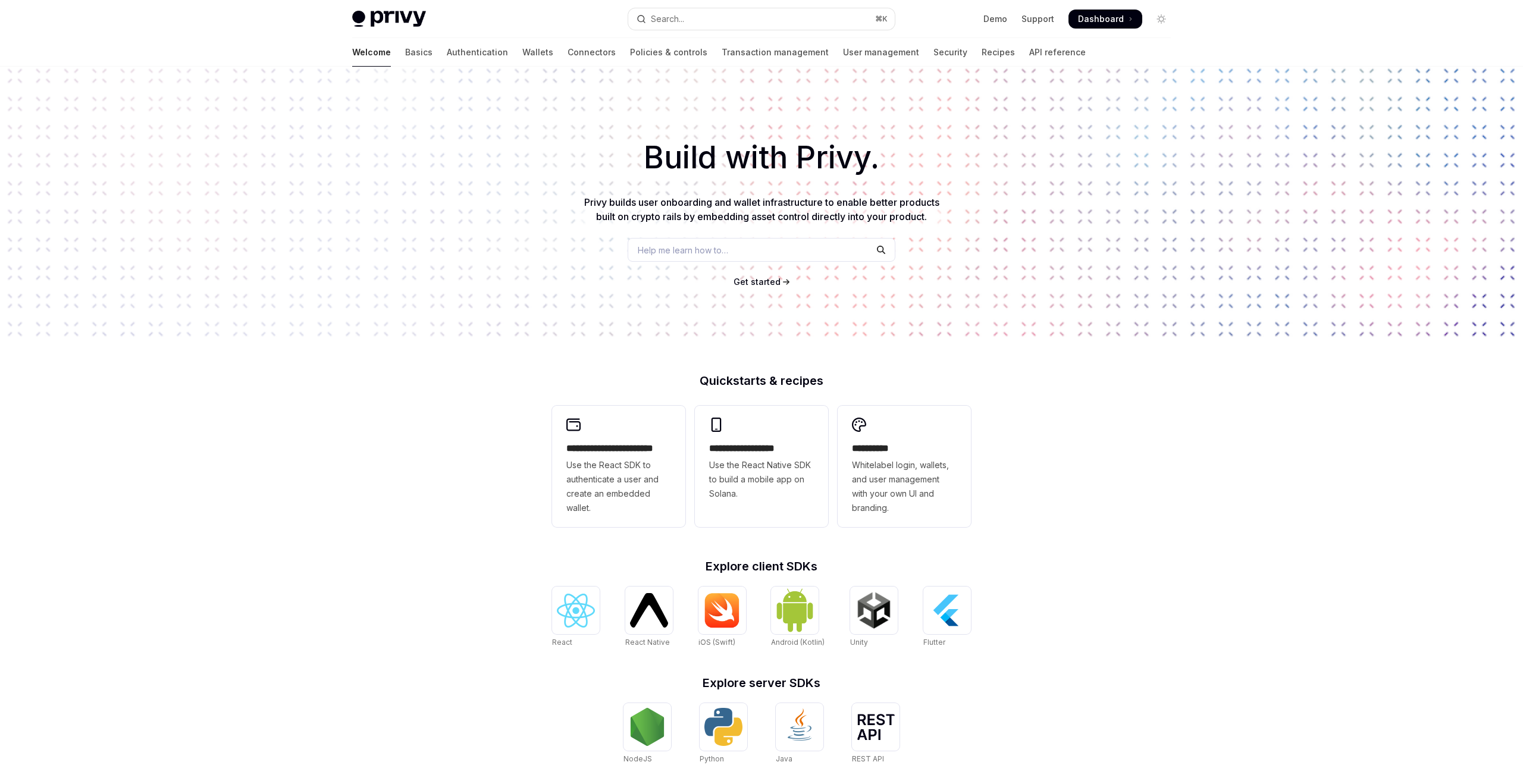
scroll to position [162, 0]
